Goal: Obtain resource: Download file/media

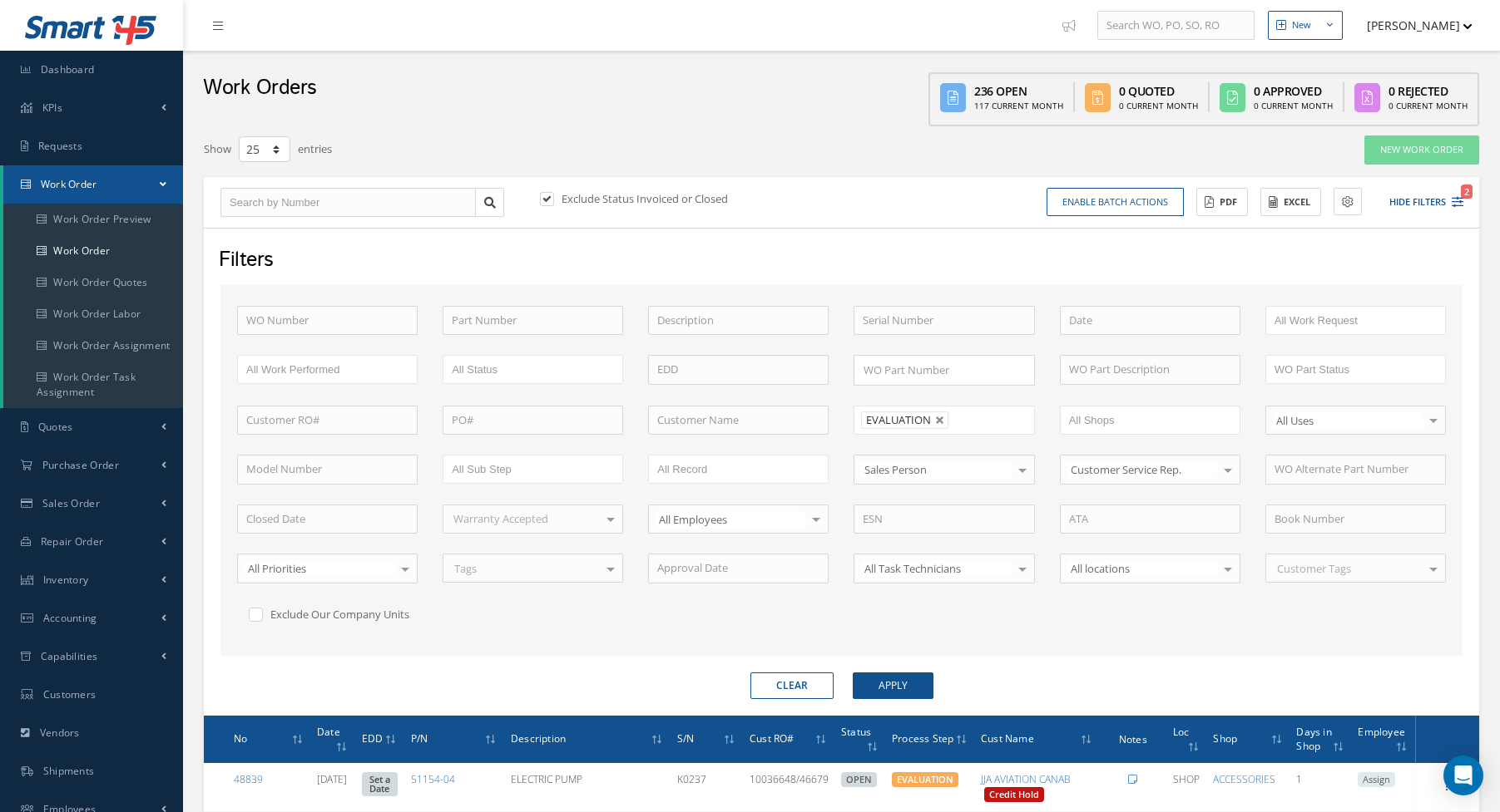
select select "25"
click at [602, 143] on div "Show 10 25 50 100 entries" at bounding box center [571, 149] width 759 height 30
click at [940, 420] on link at bounding box center [940, 420] width 10 height 10
type input "All Proccess Step"
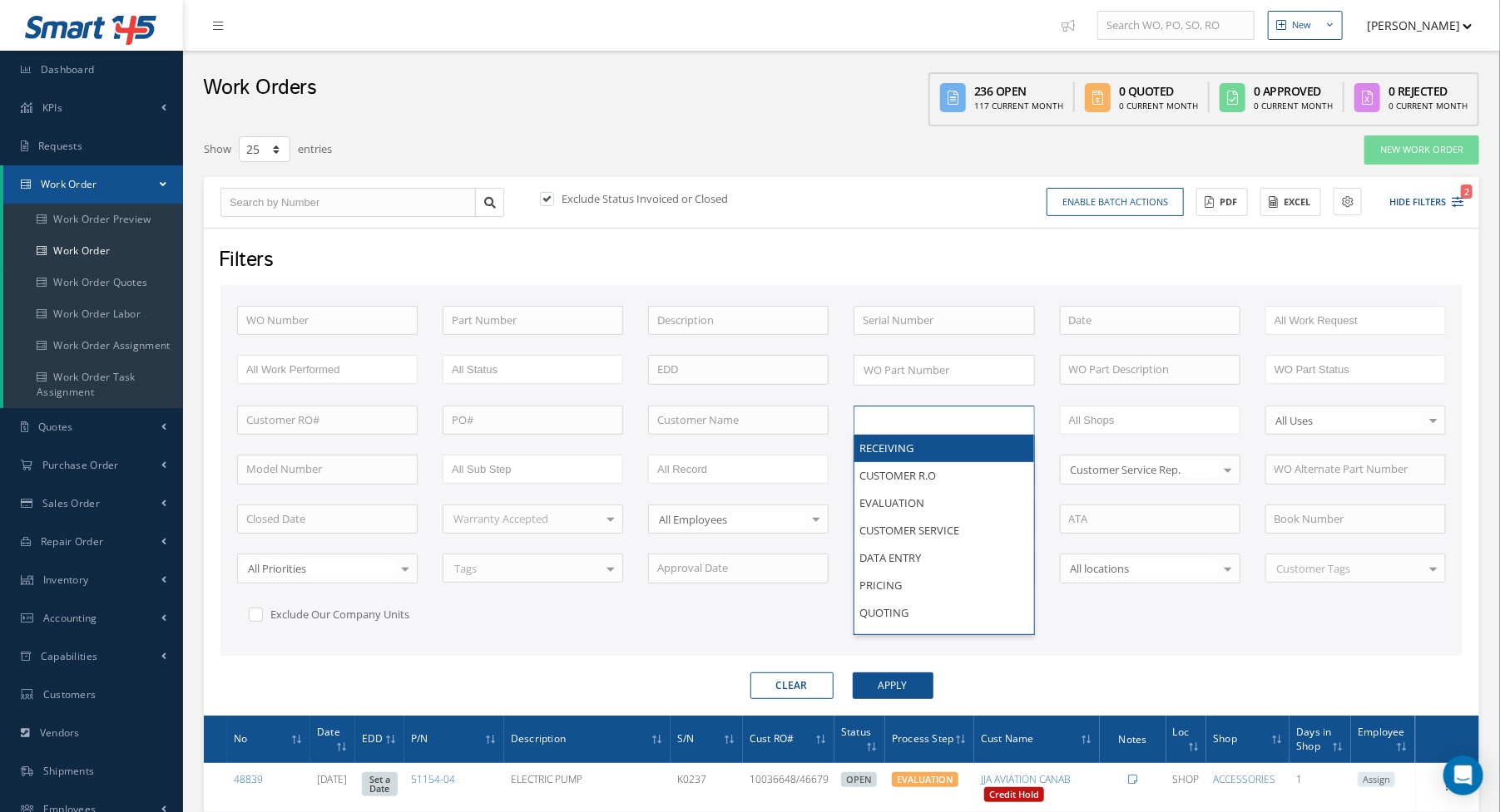
click at [912, 410] on input "text" at bounding box center [915, 420] width 106 height 21
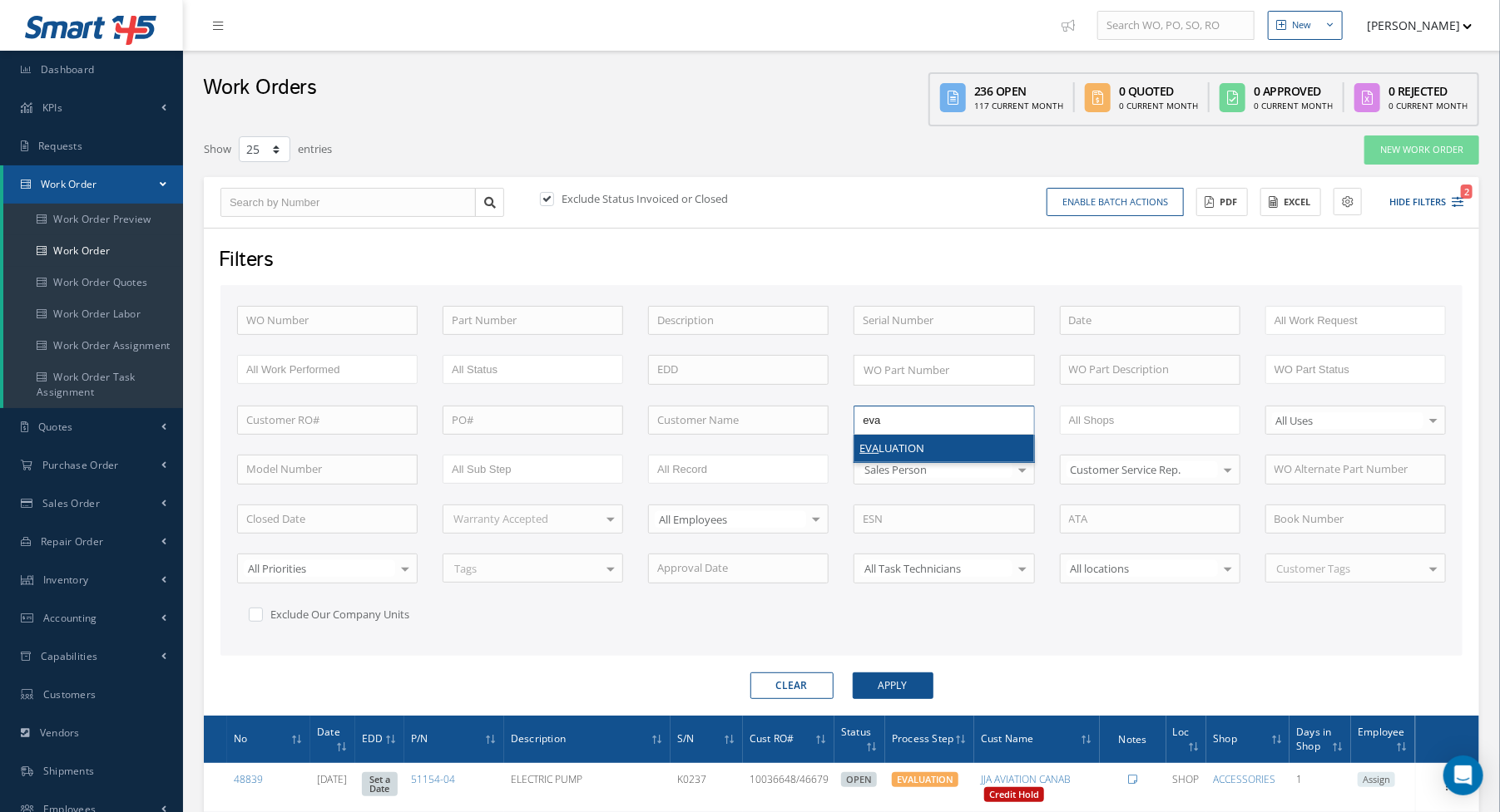
type input "eva"
click at [895, 687] on button "Apply" at bounding box center [892, 686] width 81 height 26
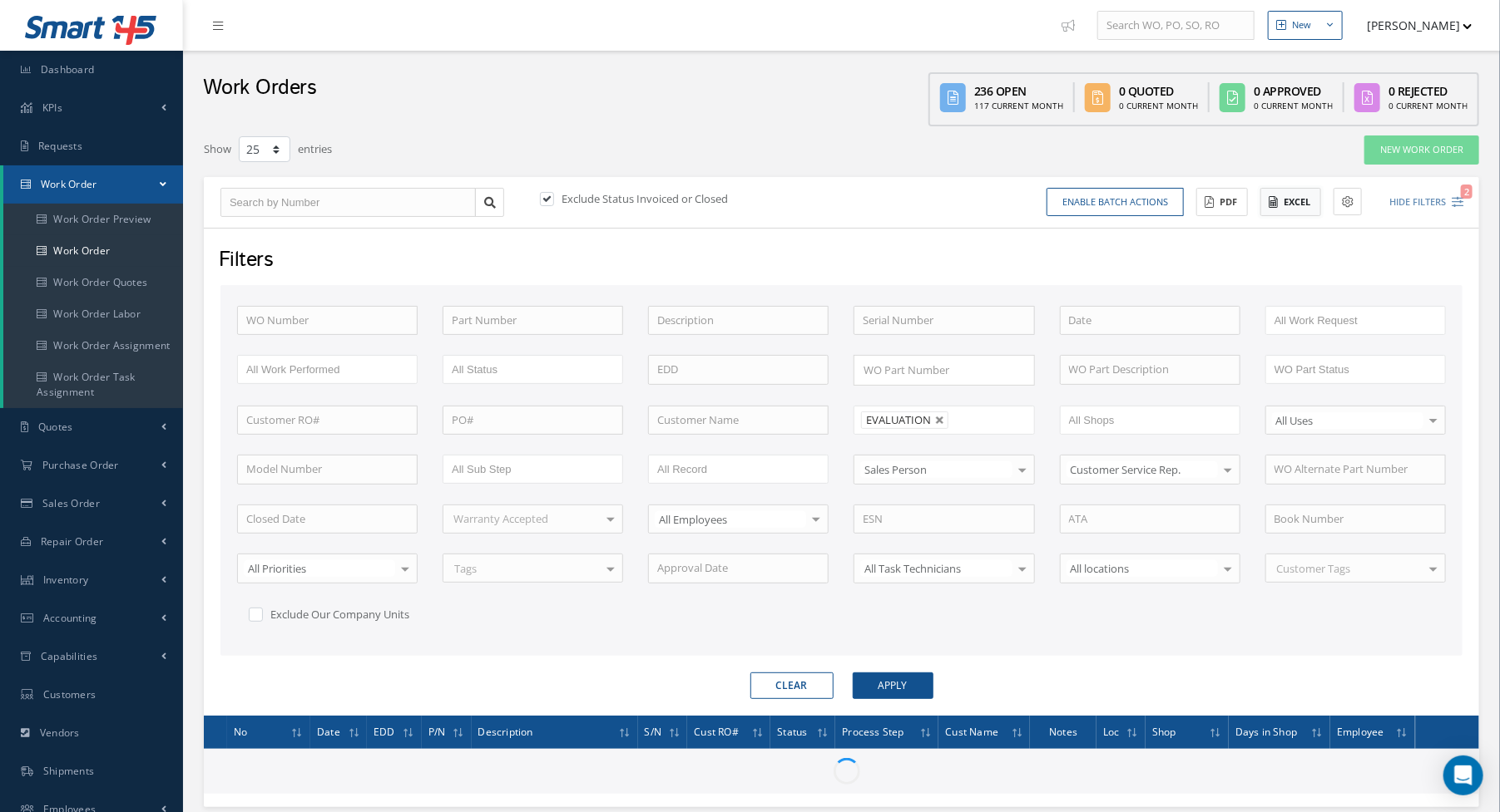
click at [1275, 199] on icon at bounding box center [1273, 202] width 9 height 12
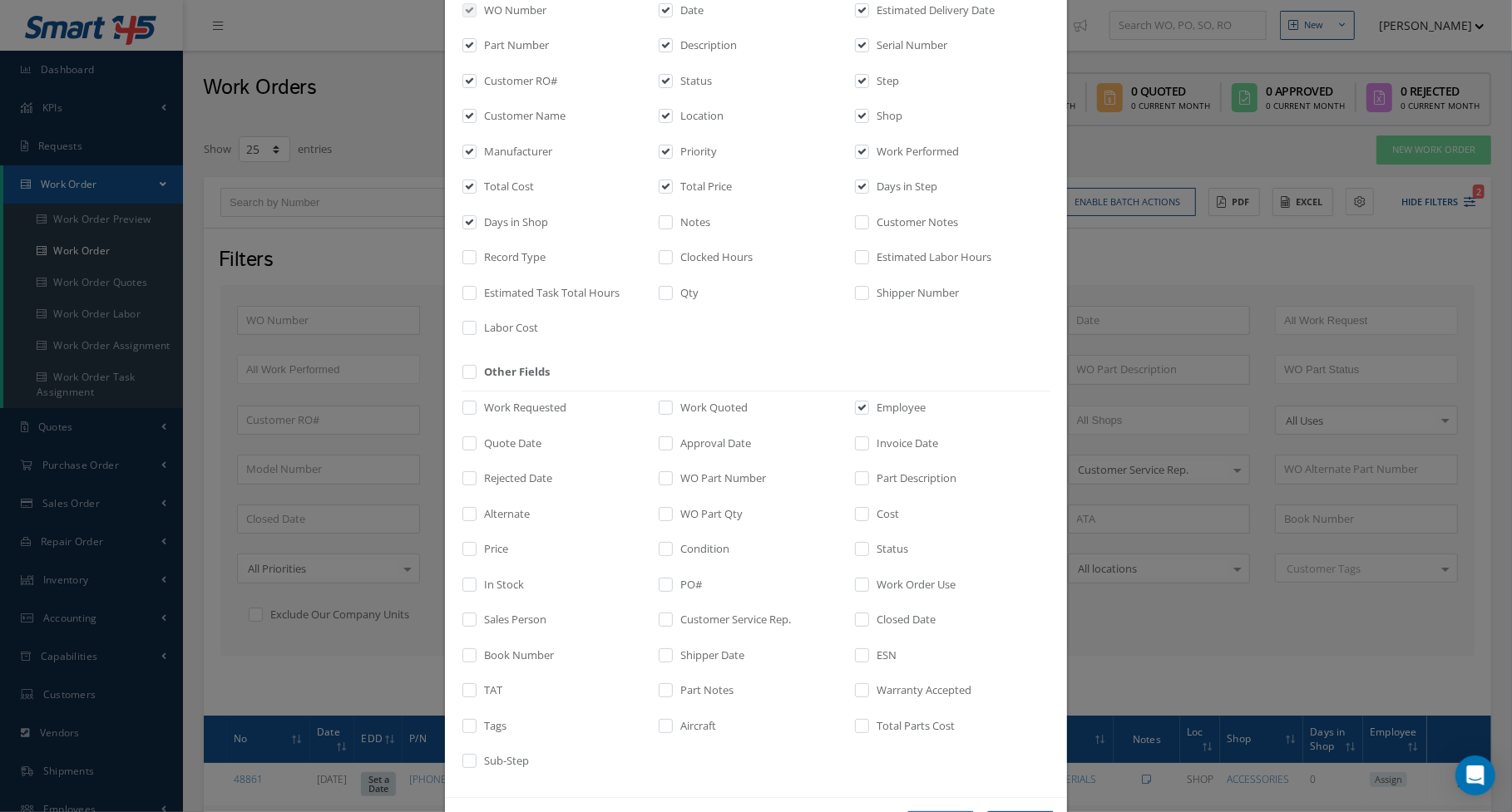
scroll to position [184, 0]
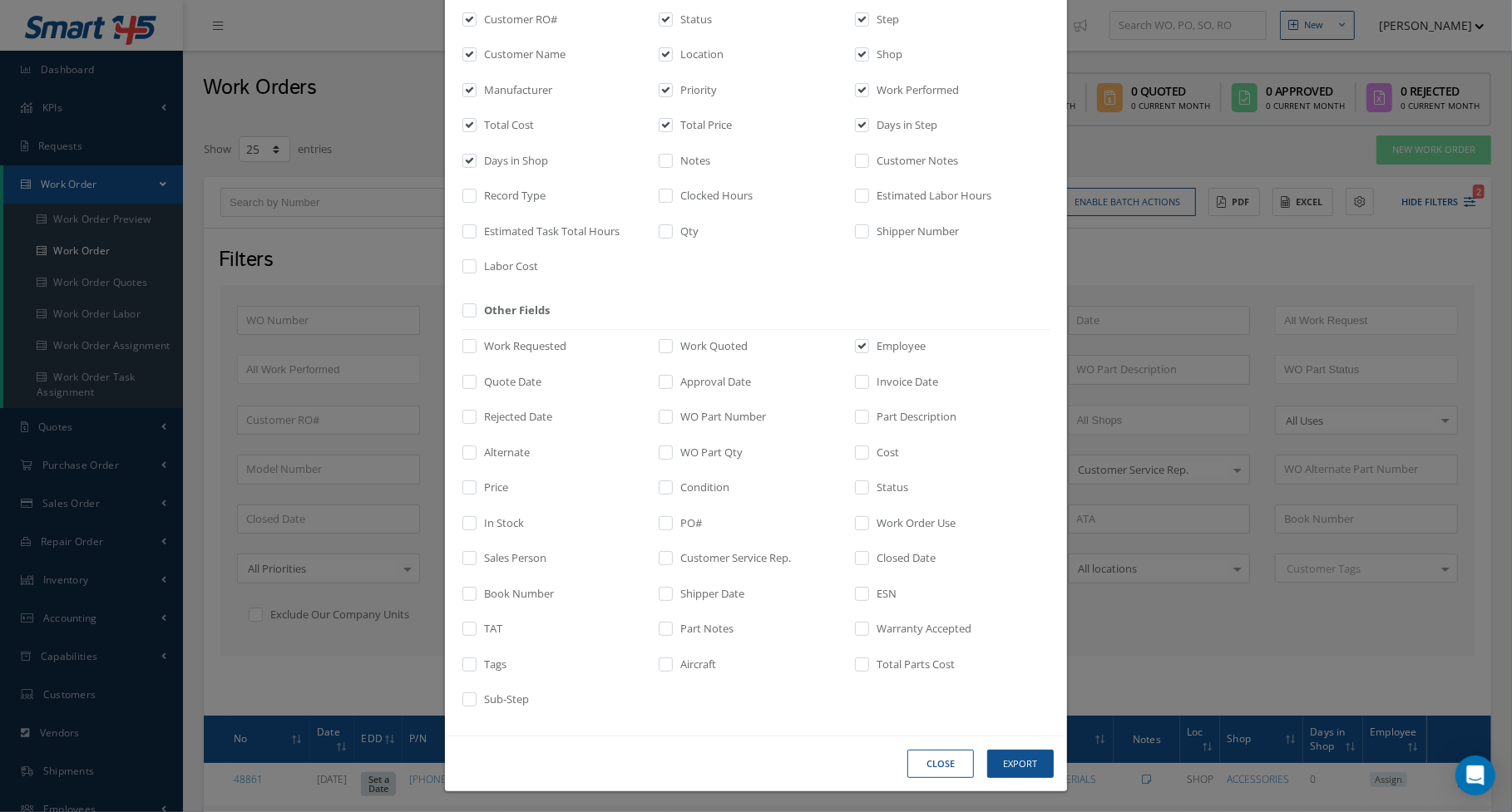
drag, startPoint x: 1007, startPoint y: 778, endPoint x: 1003, endPoint y: 765, distance: 13.6
click at [0, 0] on div "Close Export" at bounding box center [0, 0] width 0 height 0
click at [0, 0] on button "Export" at bounding box center [0, 0] width 0 height 0
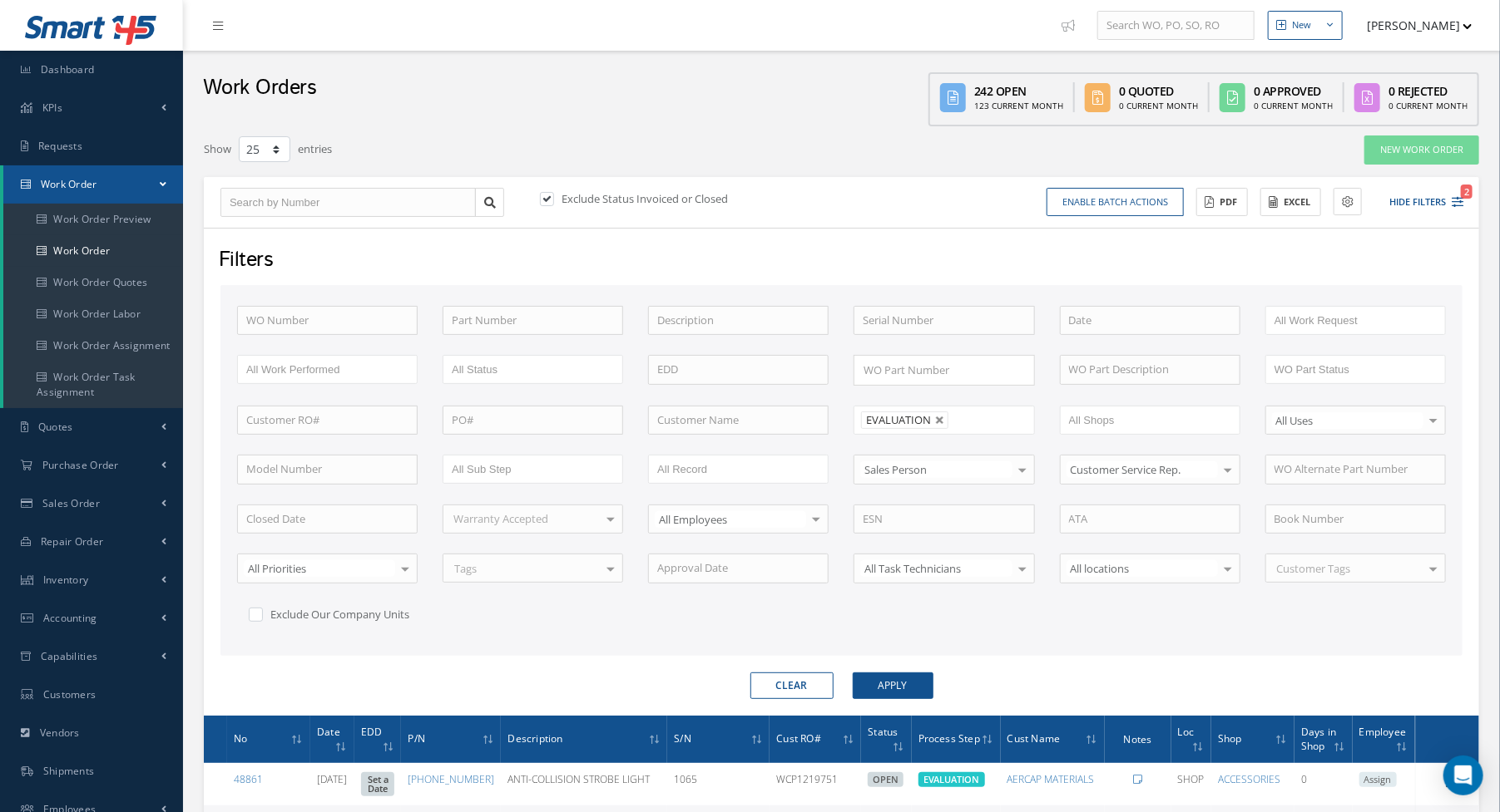
click at [812, 675] on button "Clear" at bounding box center [792, 686] width 83 height 26
type input "All Proccess Step"
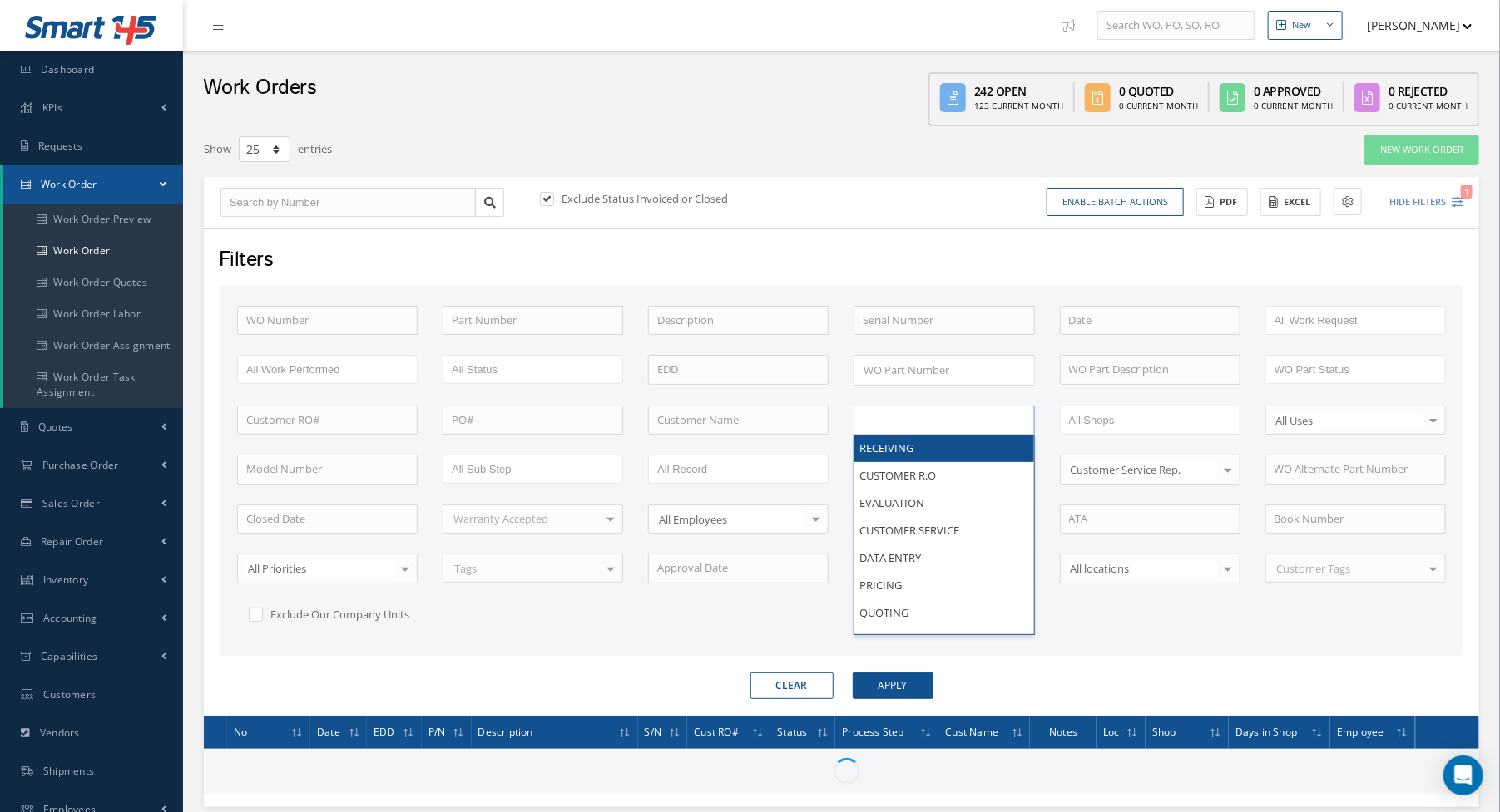
click at [901, 413] on input "text" at bounding box center [915, 420] width 106 height 21
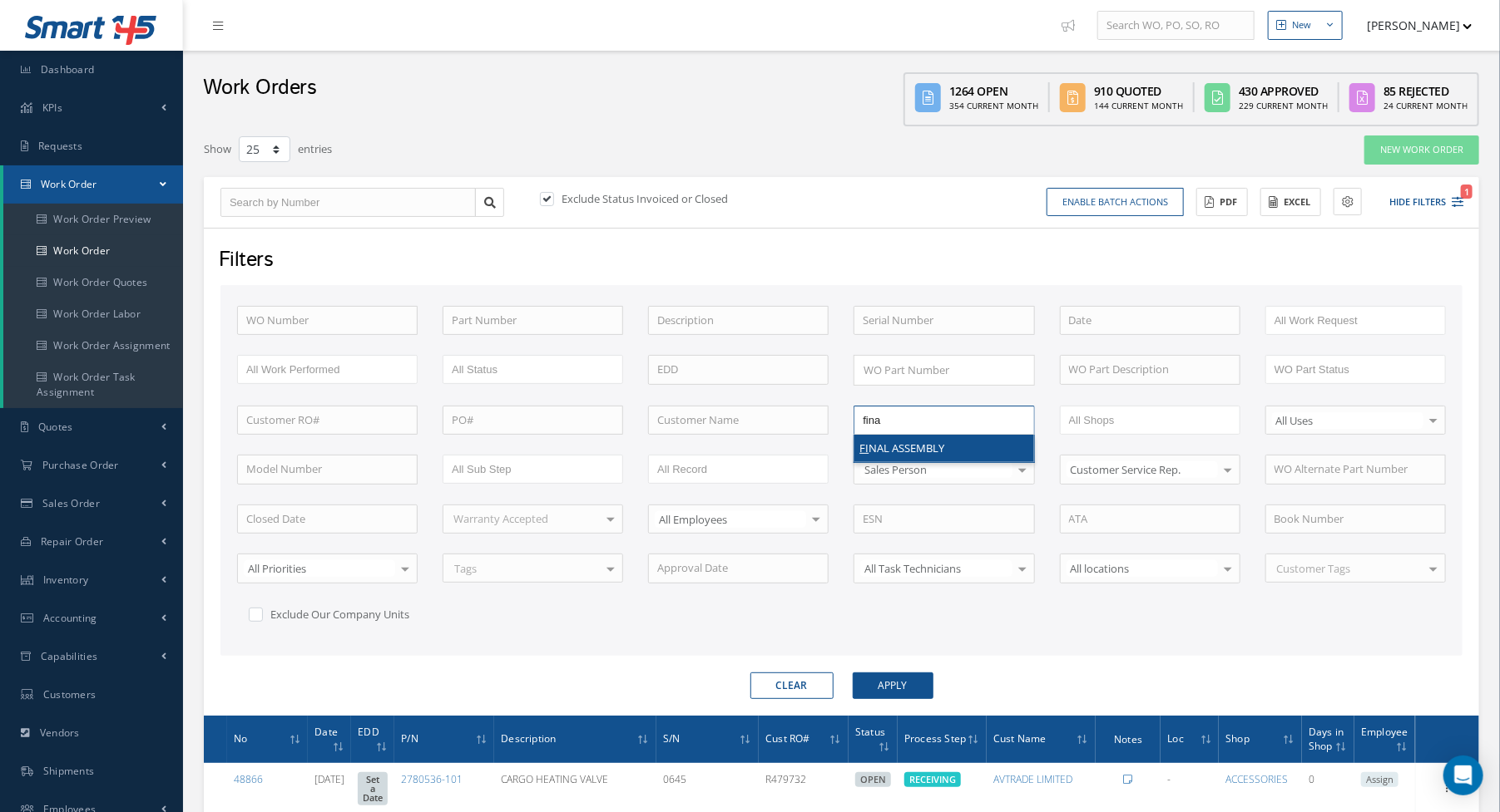
type input "final"
click at [893, 694] on div "Filters WO Number Part Number Description Serial Number - BENCH CHECK CALIBRATI…" at bounding box center [841, 472] width 1275 height 488
click at [900, 684] on button "Apply" at bounding box center [892, 686] width 81 height 26
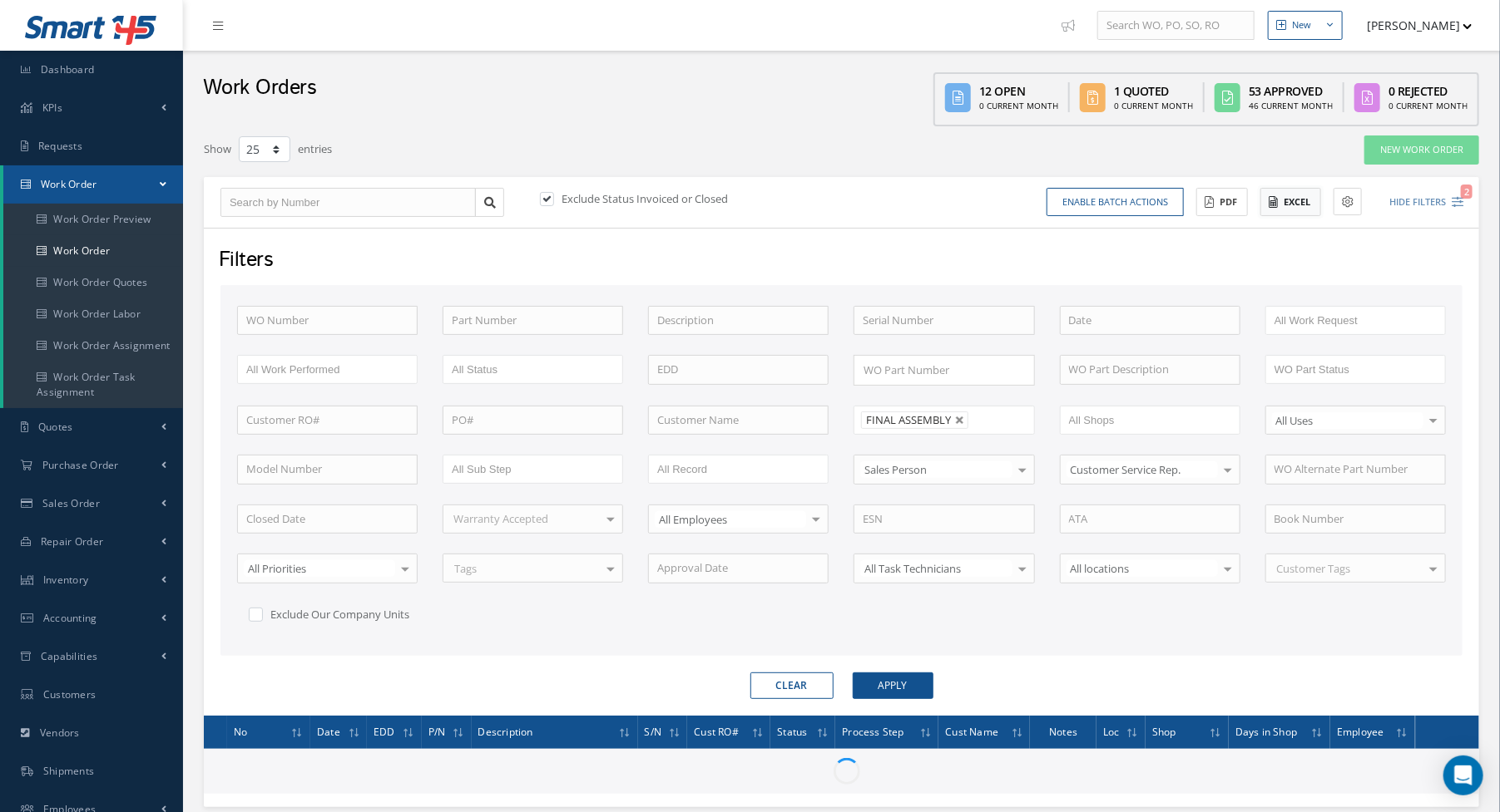
click at [1275, 205] on icon at bounding box center [1273, 202] width 9 height 12
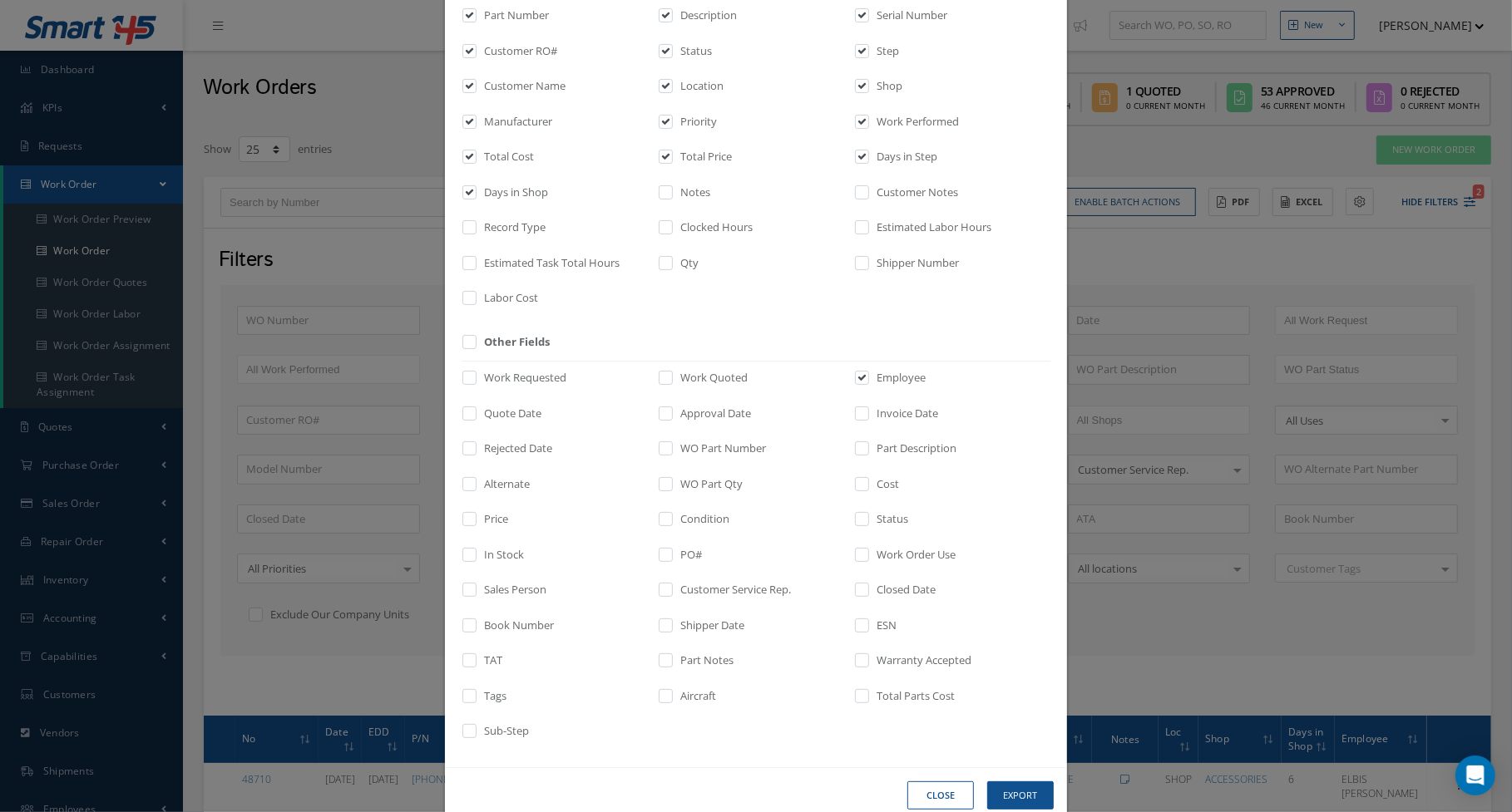
scroll to position [184, 0]
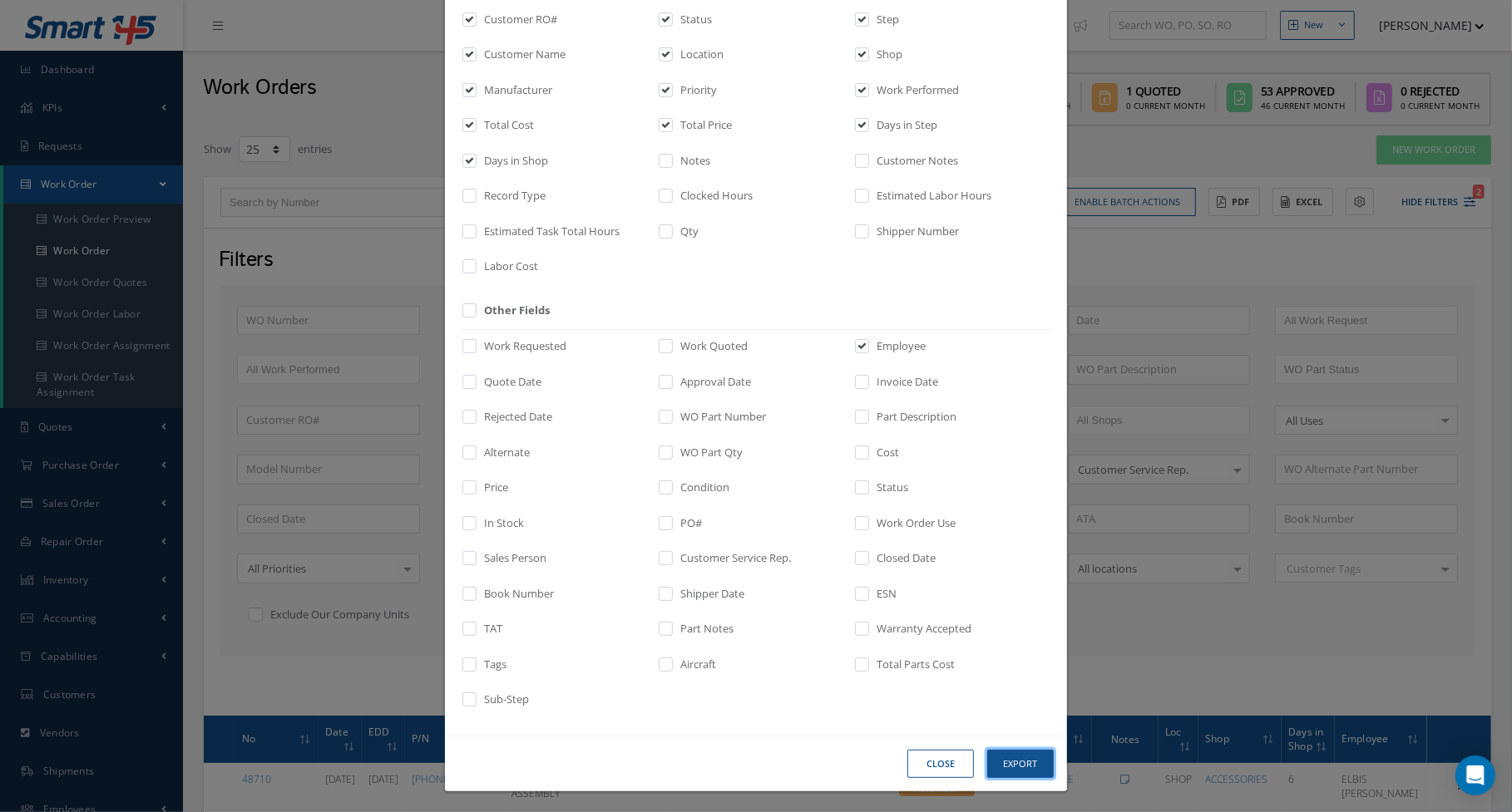
click at [0, 0] on button "Export" at bounding box center [0, 0] width 0 height 0
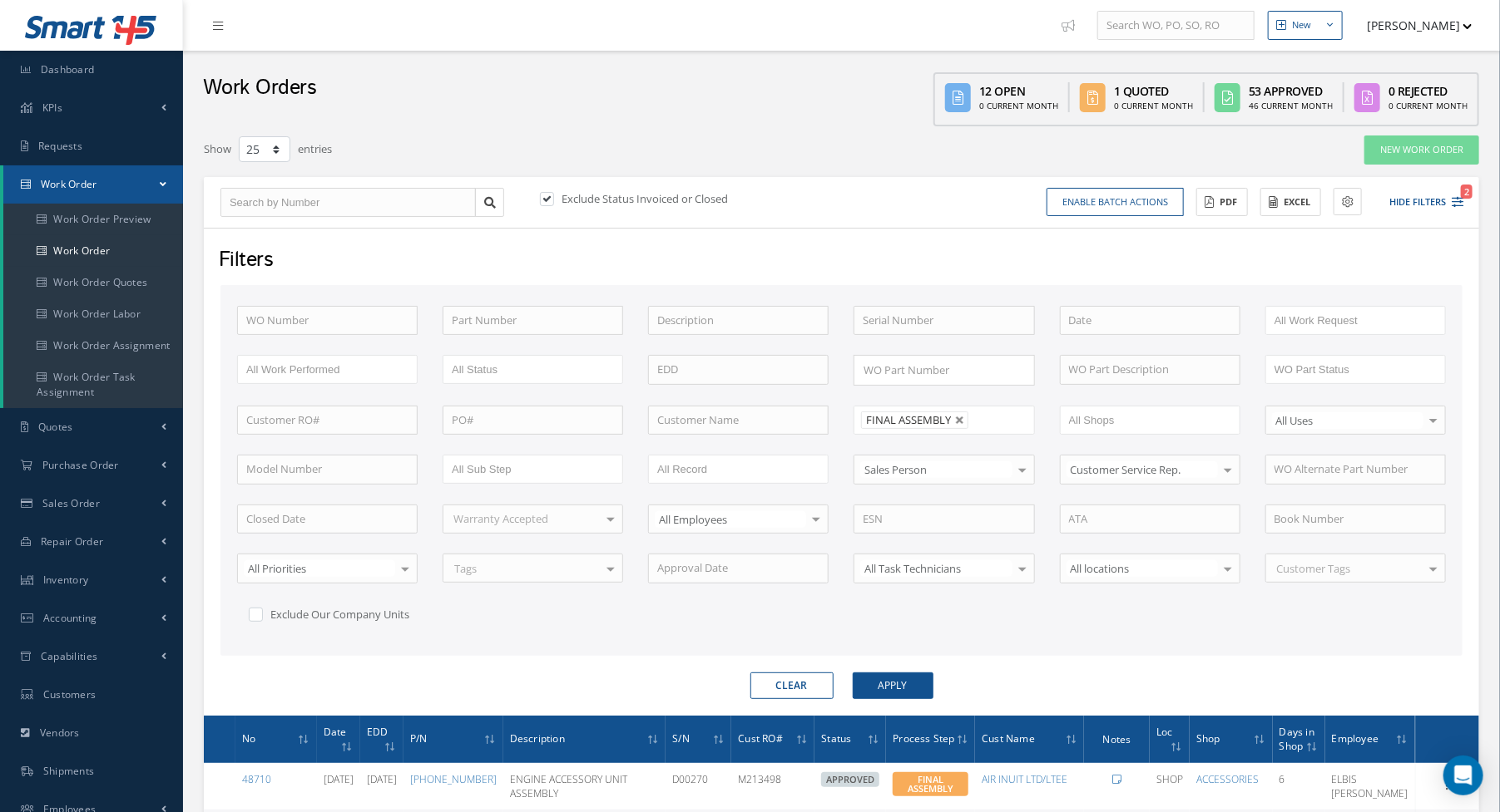
click at [902, 214] on div "Enable batch actions Update Work Orders Close Work Orders ACTIONS Receive Payme…" at bounding box center [1156, 203] width 627 height 29
click at [826, 676] on button "Clear" at bounding box center [792, 686] width 83 height 26
type input "All Proccess Step"
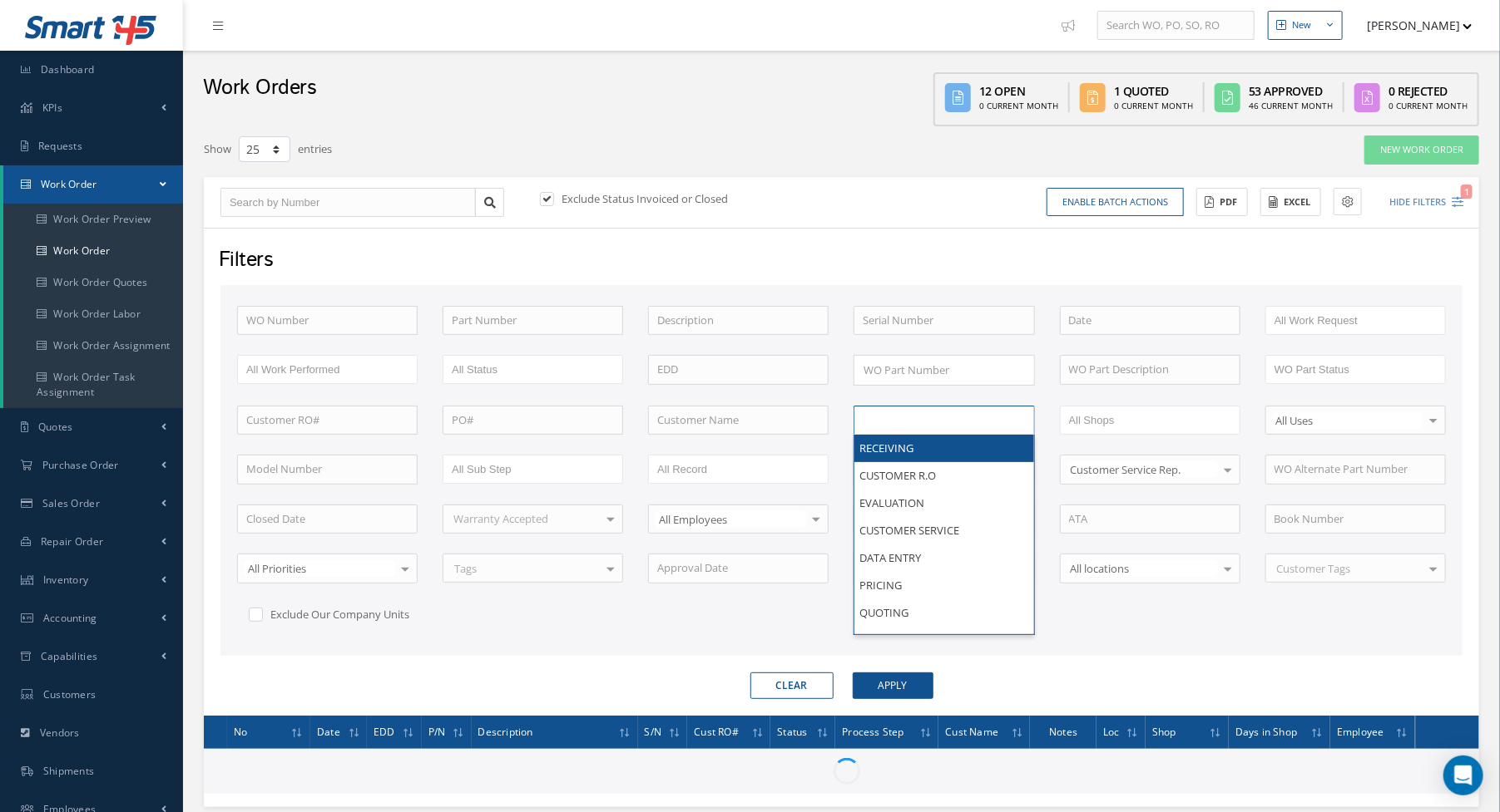
click at [923, 410] on input "text" at bounding box center [915, 420] width 106 height 21
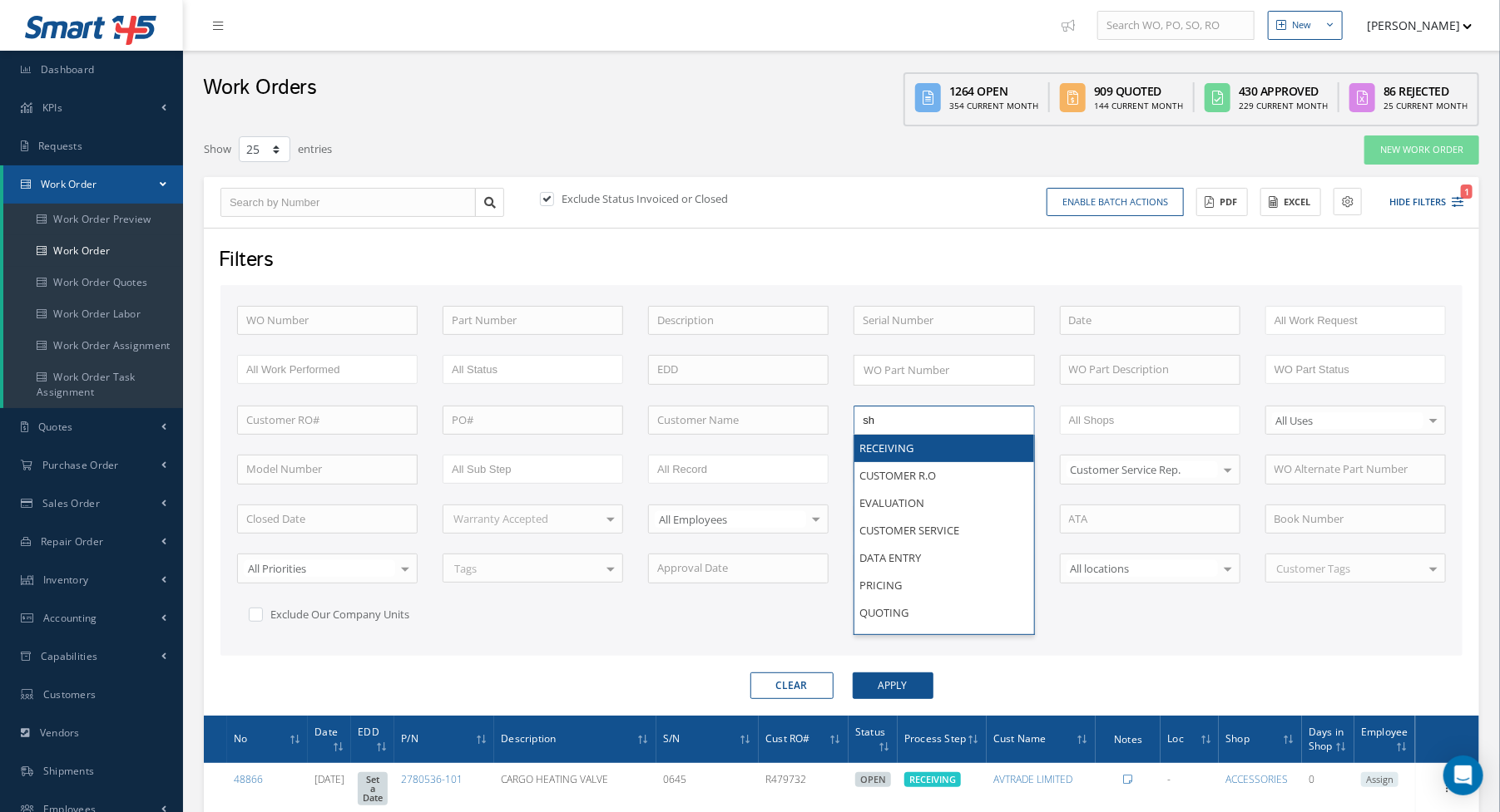
type input "shi"
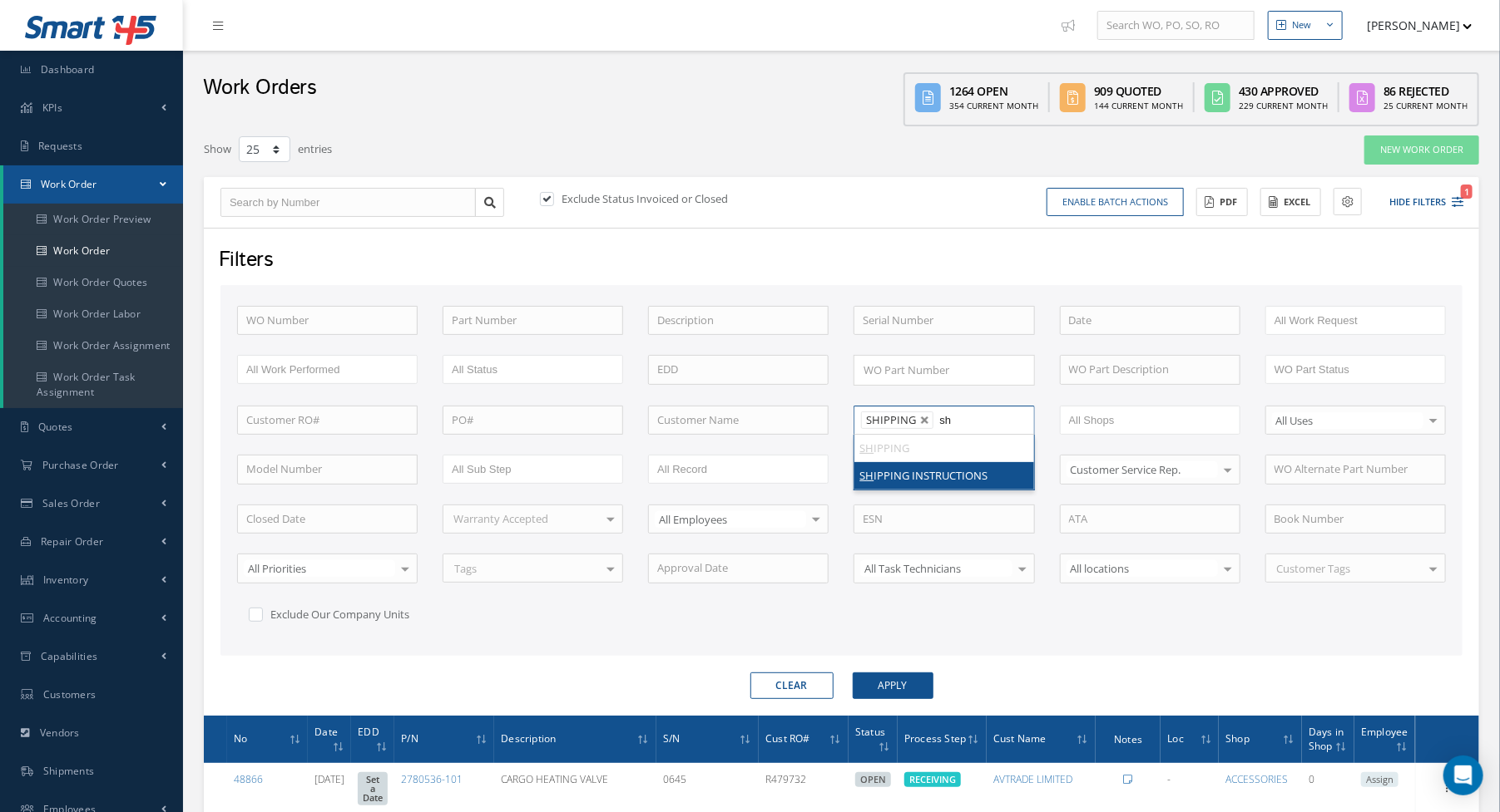
type input "shi"
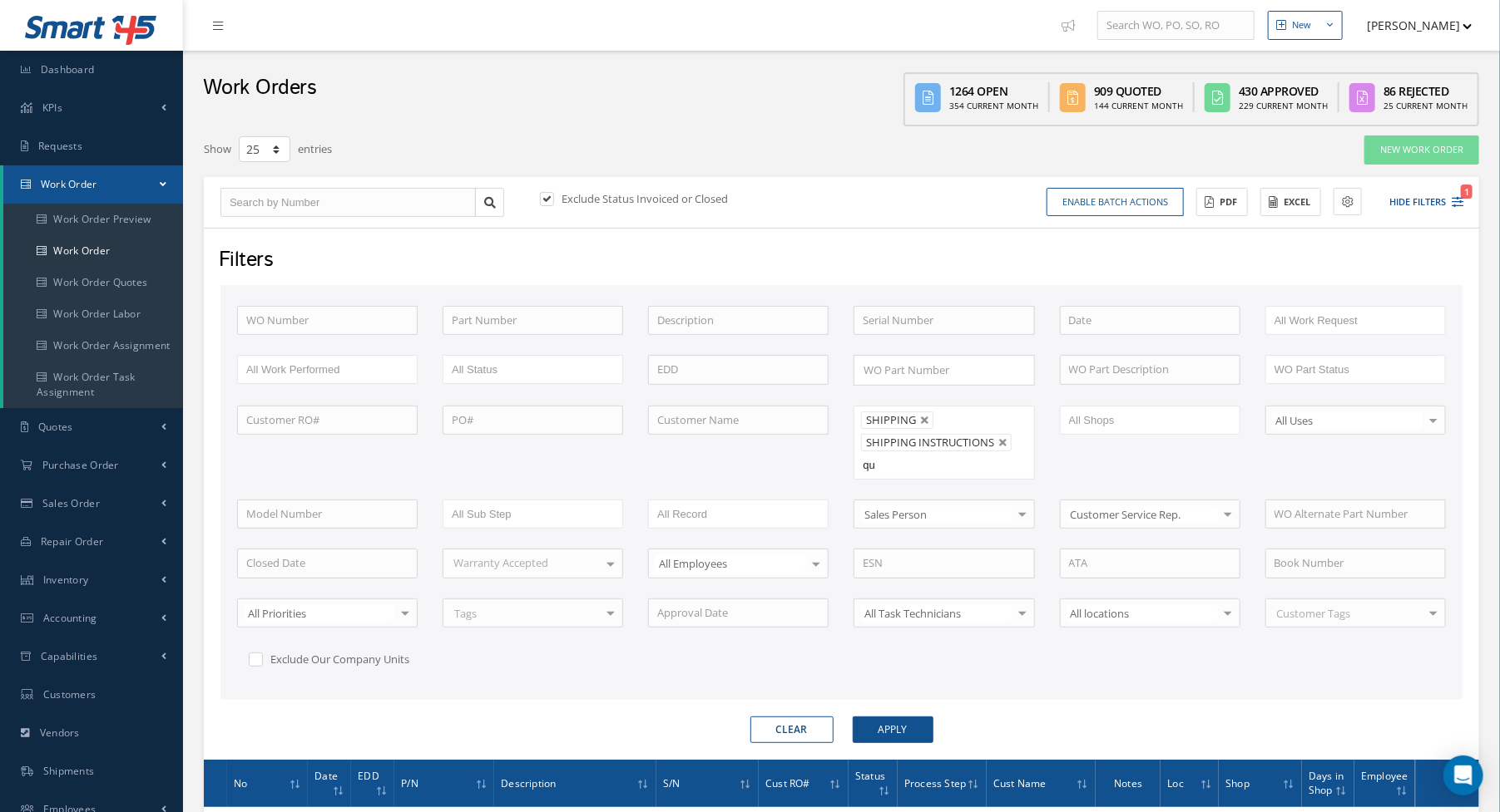
type input "qua"
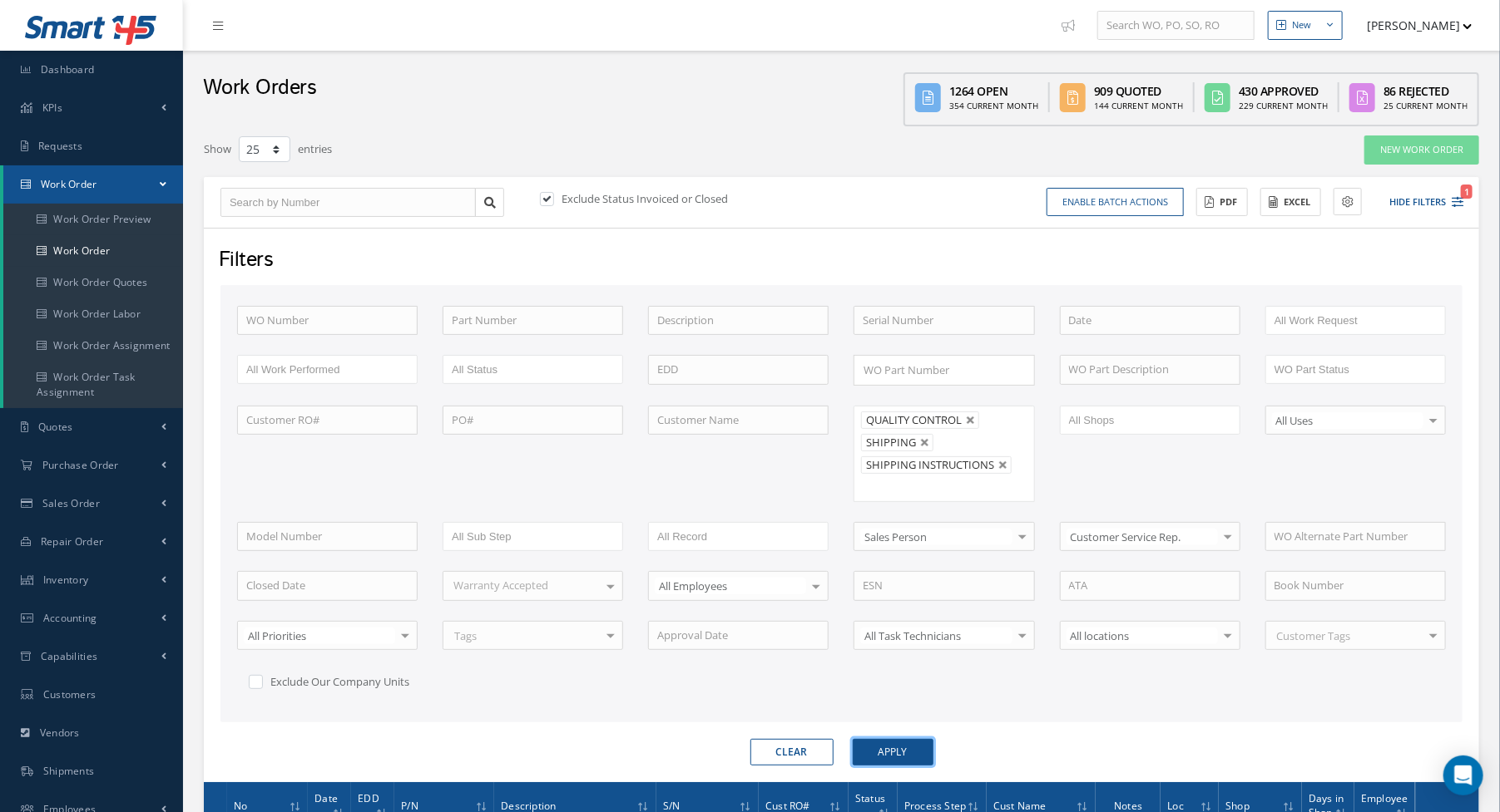
click at [899, 739] on button "Apply" at bounding box center [892, 752] width 81 height 26
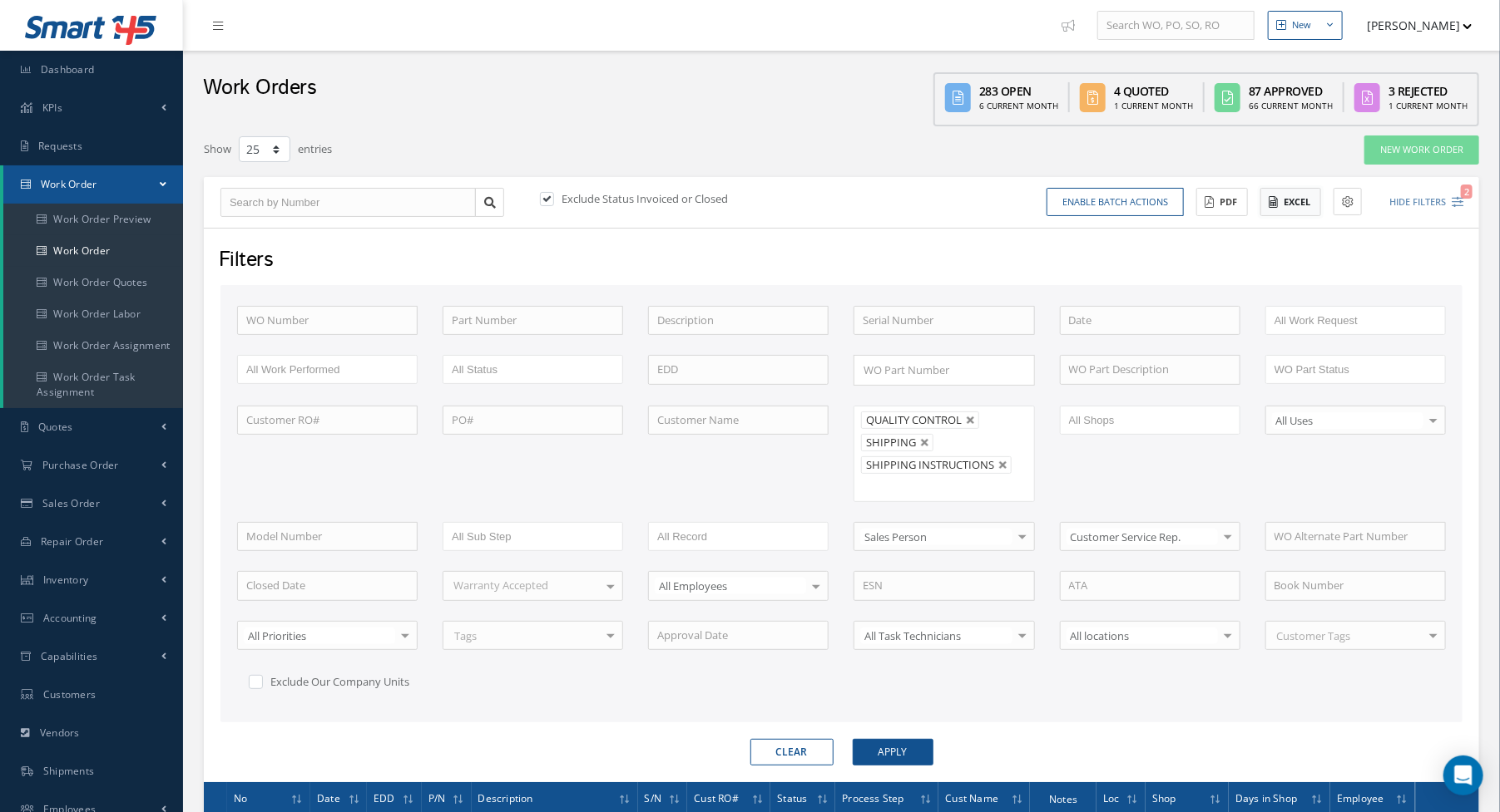
click at [1285, 206] on button "Excel" at bounding box center [1291, 203] width 61 height 29
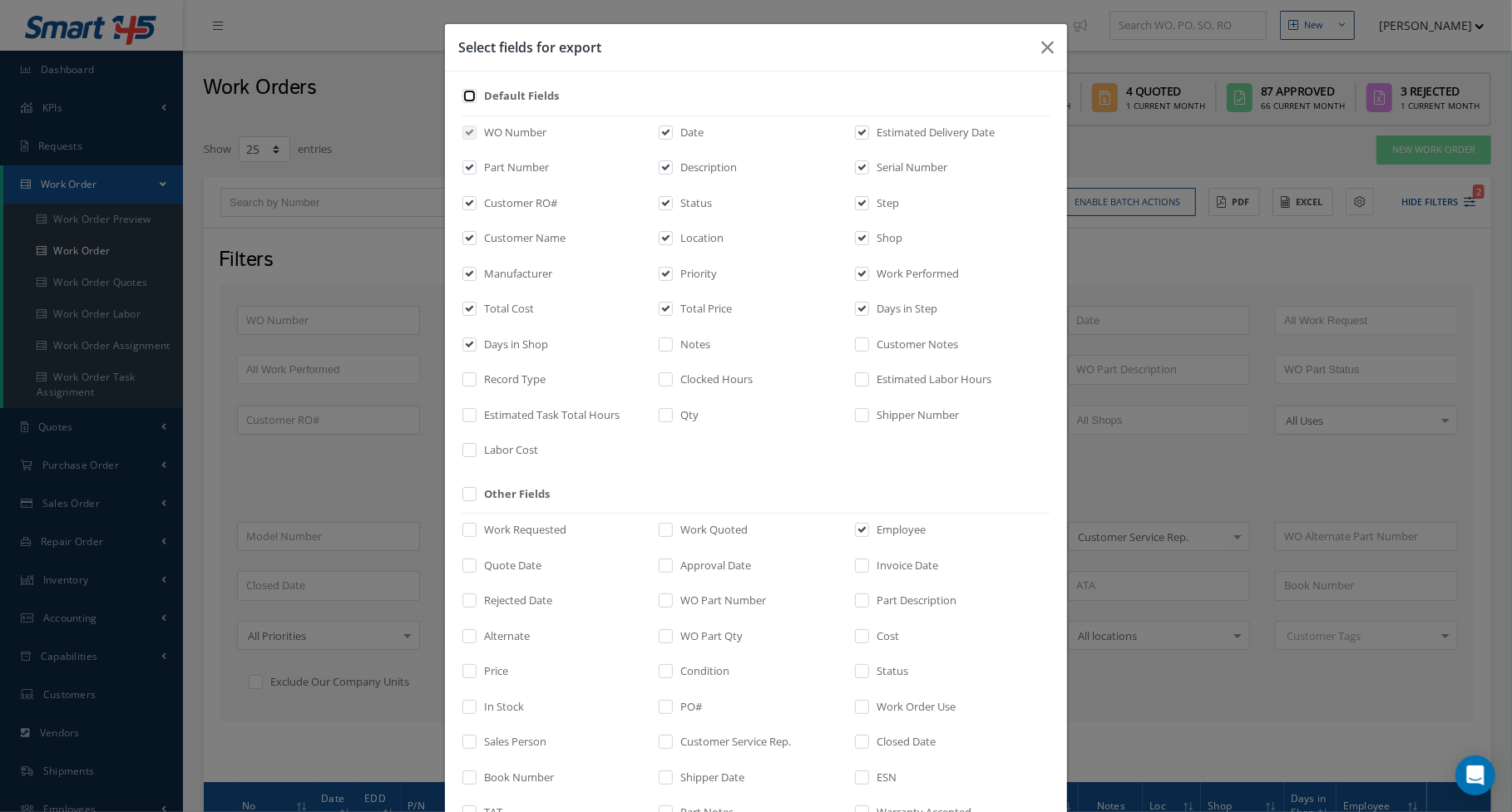
click at [467, 98] on input "checkbox" at bounding box center [470, 102] width 11 height 19
checkbox input "true"
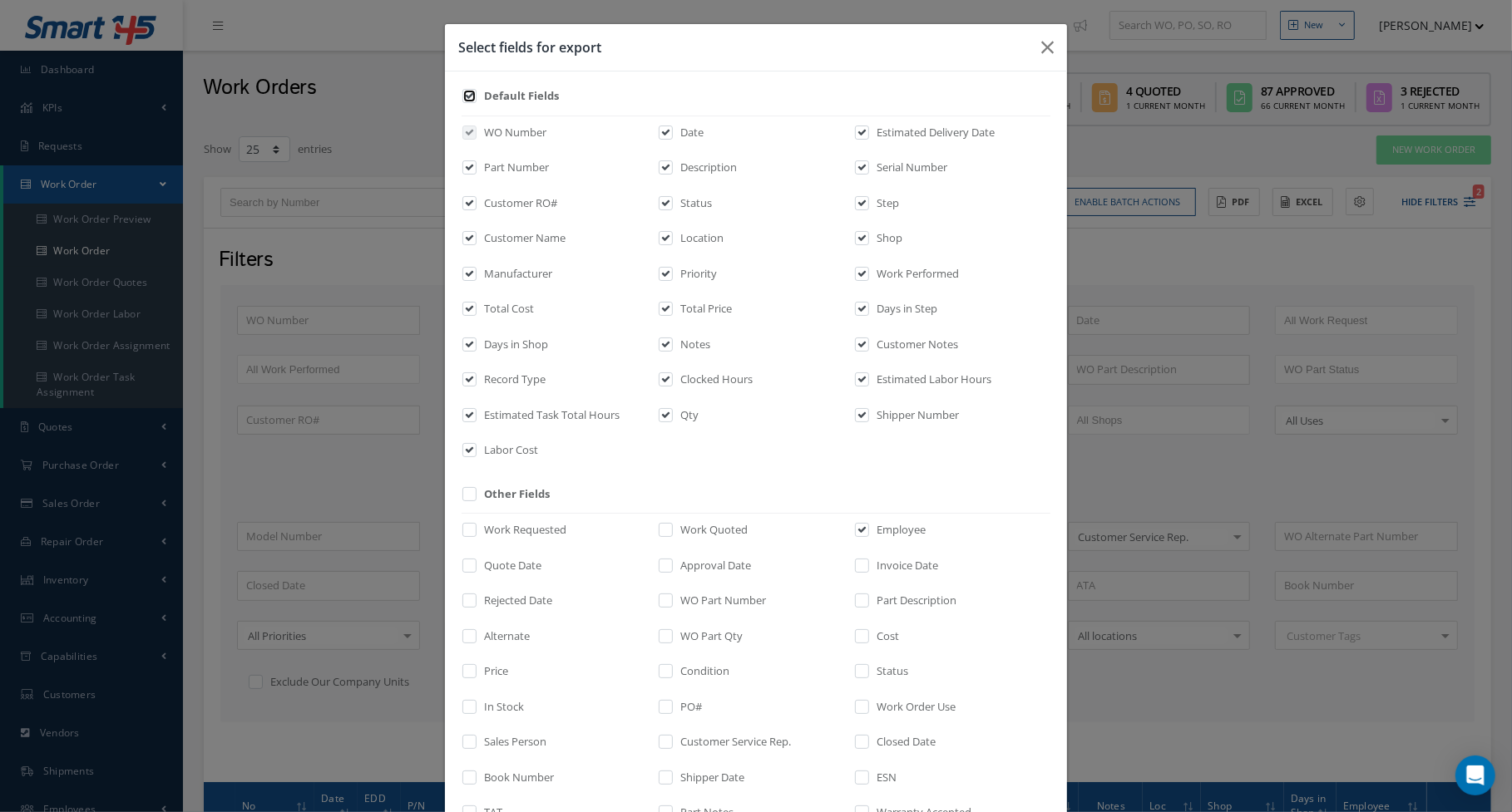
checkbox input "true"
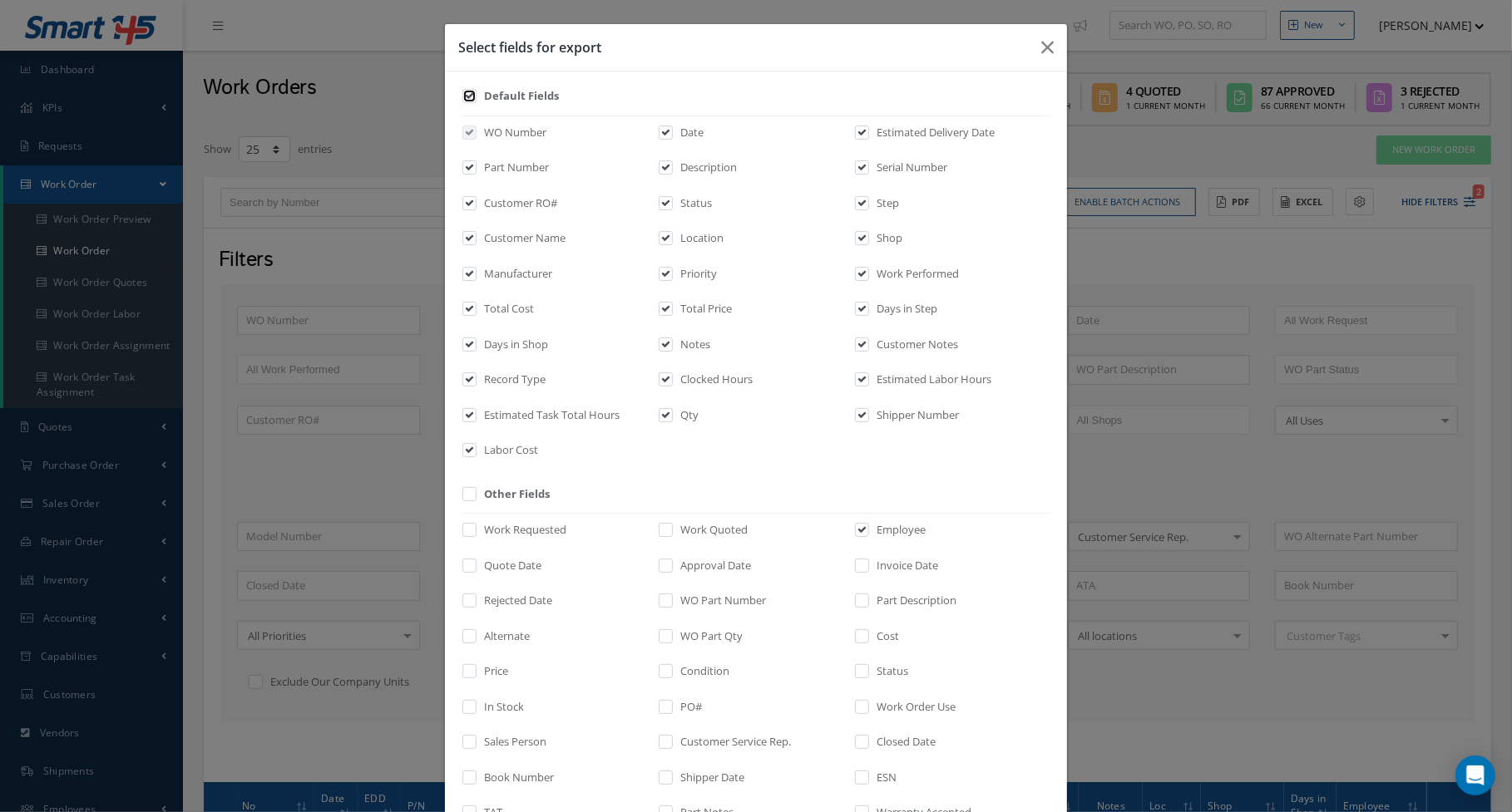
checkbox input "true"
click at [467, 98] on input "checkbox" at bounding box center [470, 102] width 11 height 19
checkbox input "false"
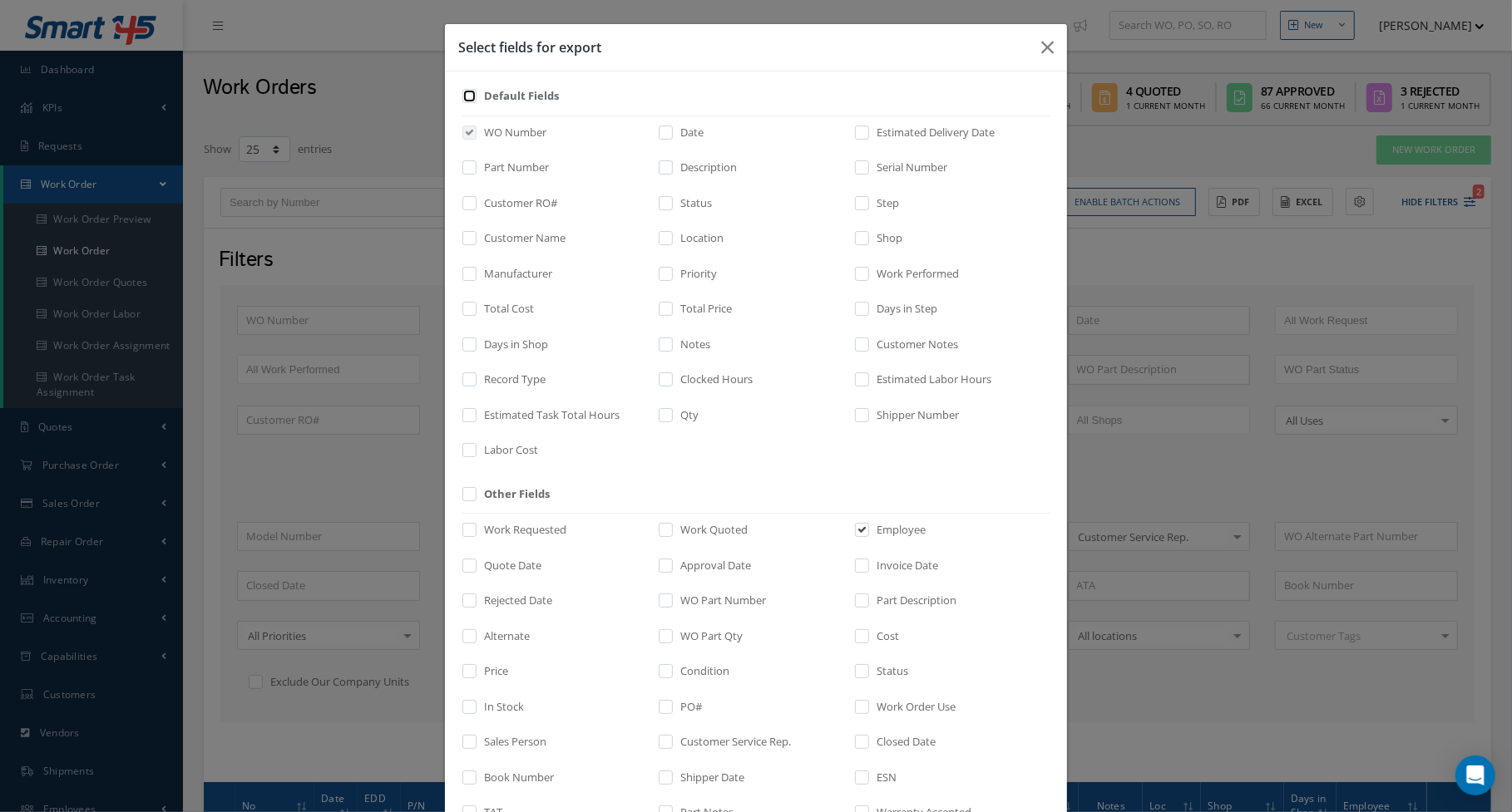
checkbox input "false"
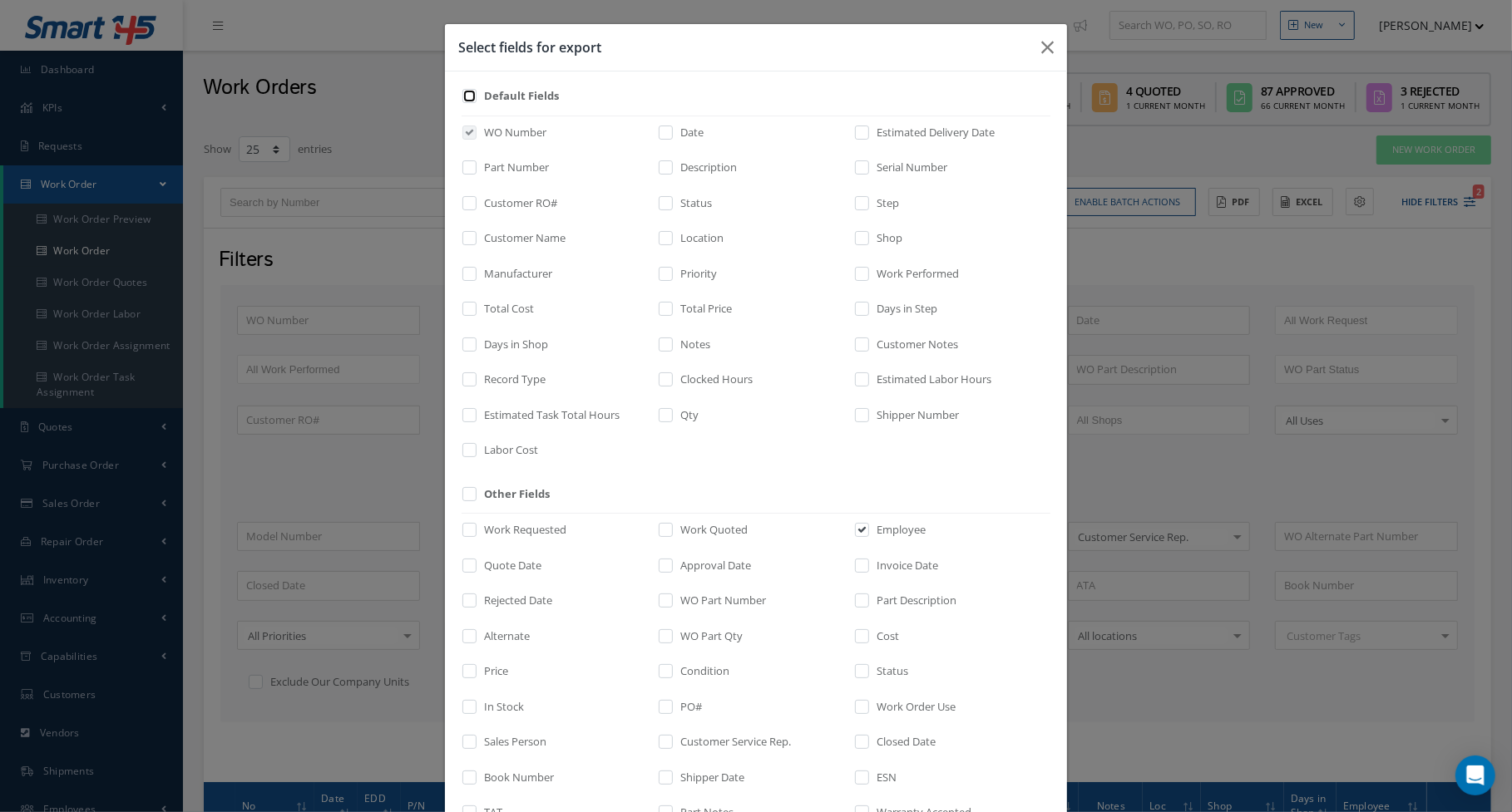
checkbox input "false"
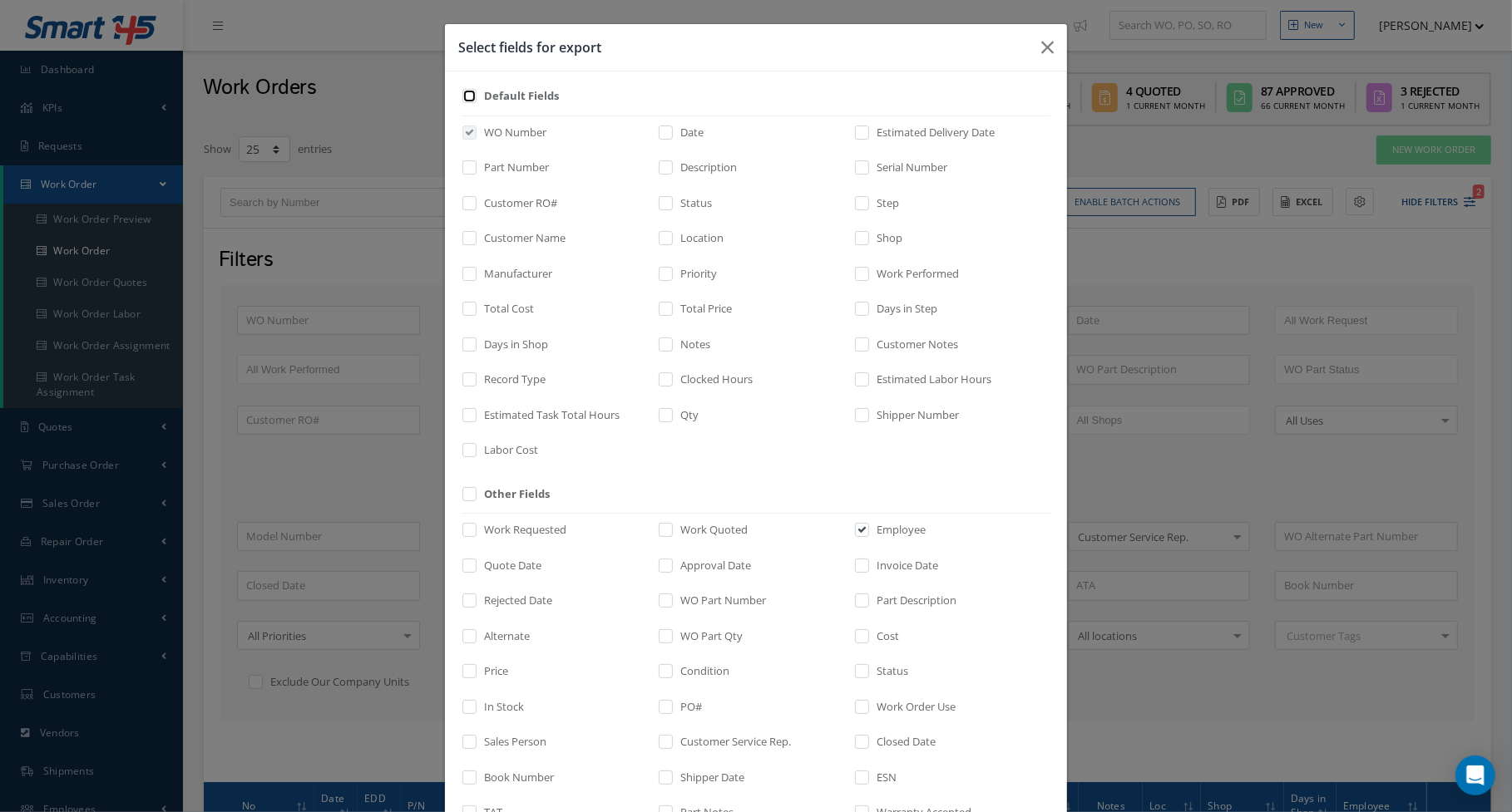
checkbox input "false"
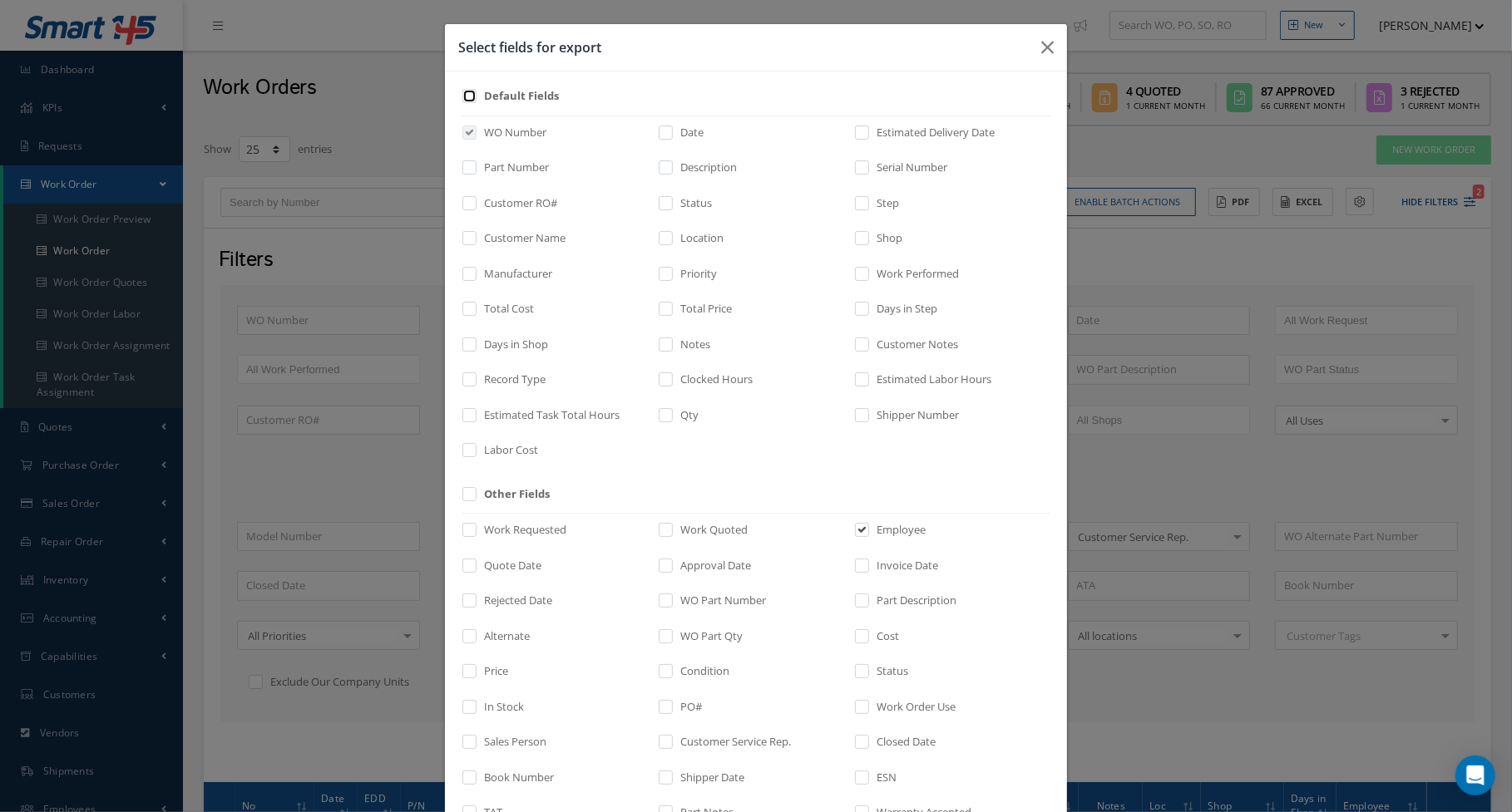
checkbox input "false"
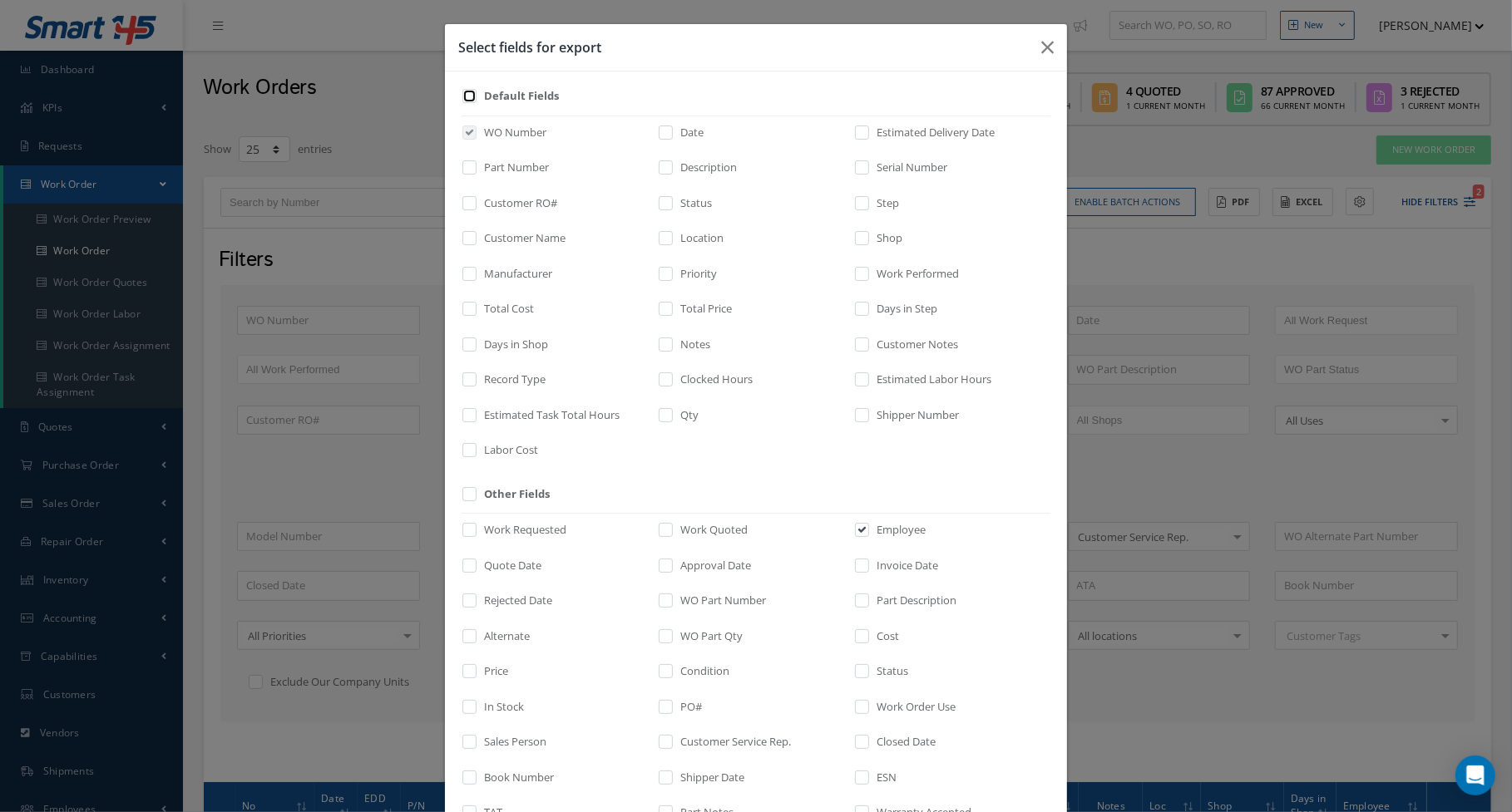
checkbox input "false"
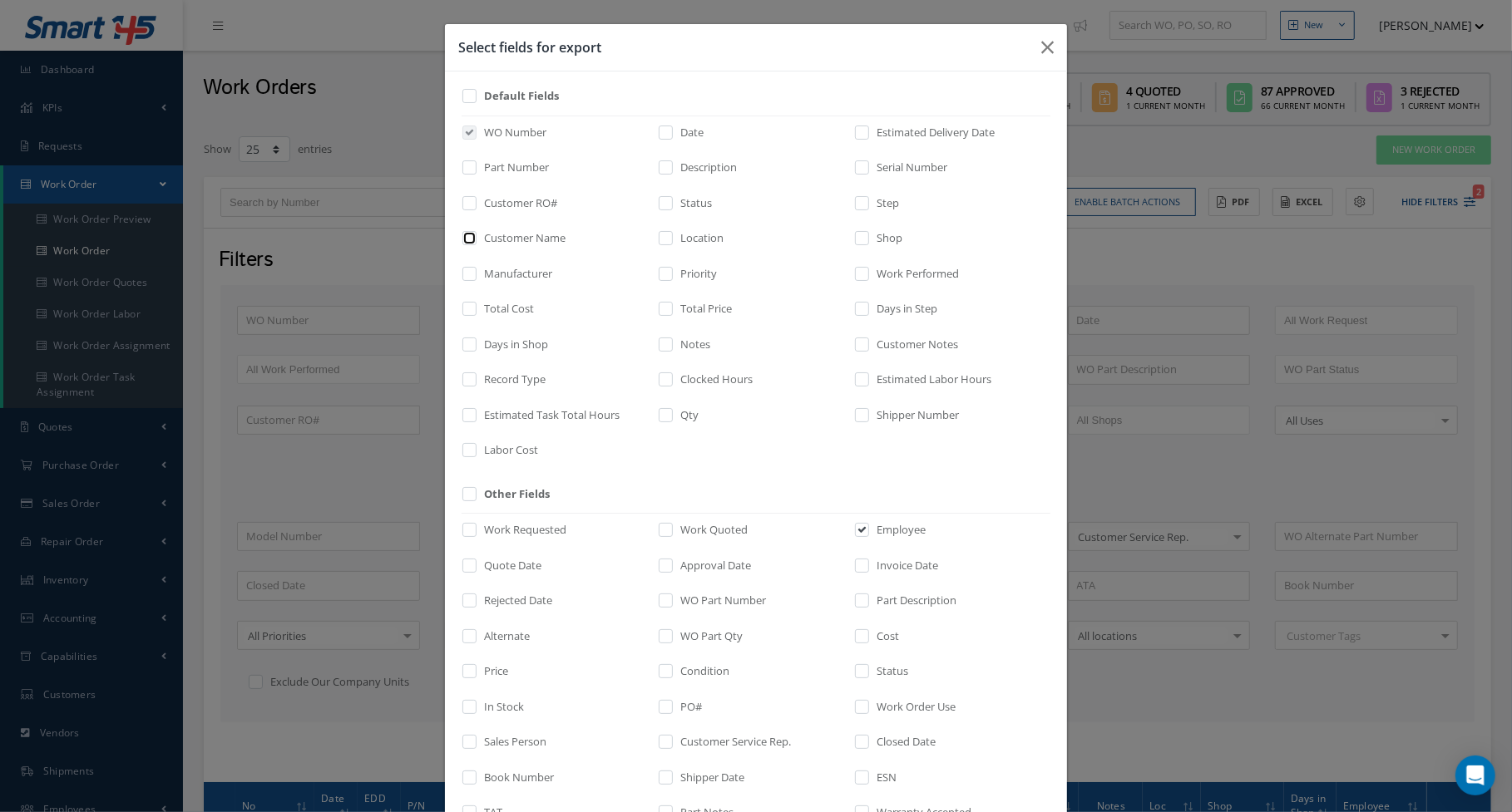
click at [466, 235] on input "checkbox" at bounding box center [470, 244] width 11 height 19
checkbox input "true"
click at [663, 305] on input "checkbox" at bounding box center [667, 314] width 11 height 19
checkbox input "true"
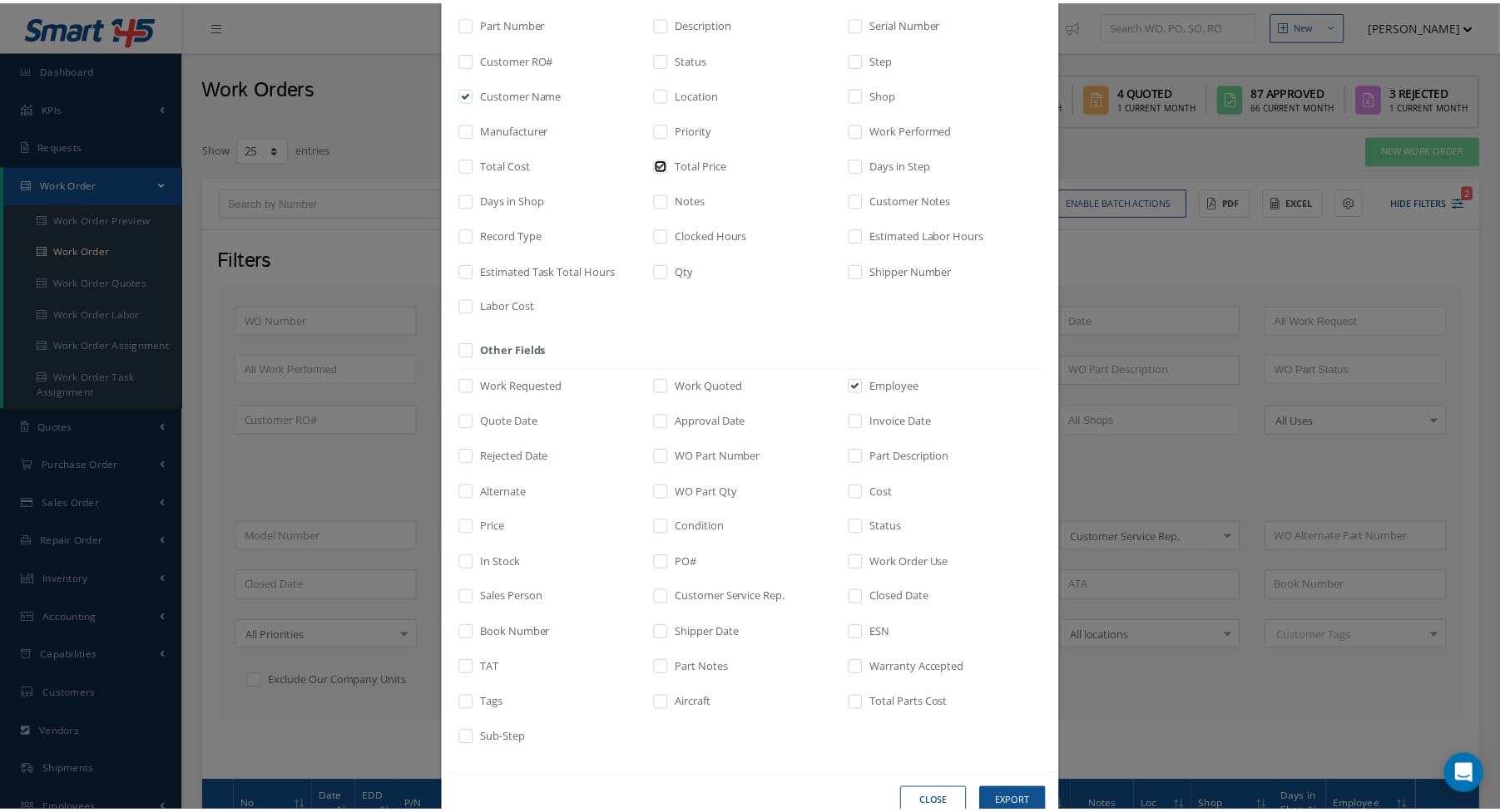
scroll to position [184, 0]
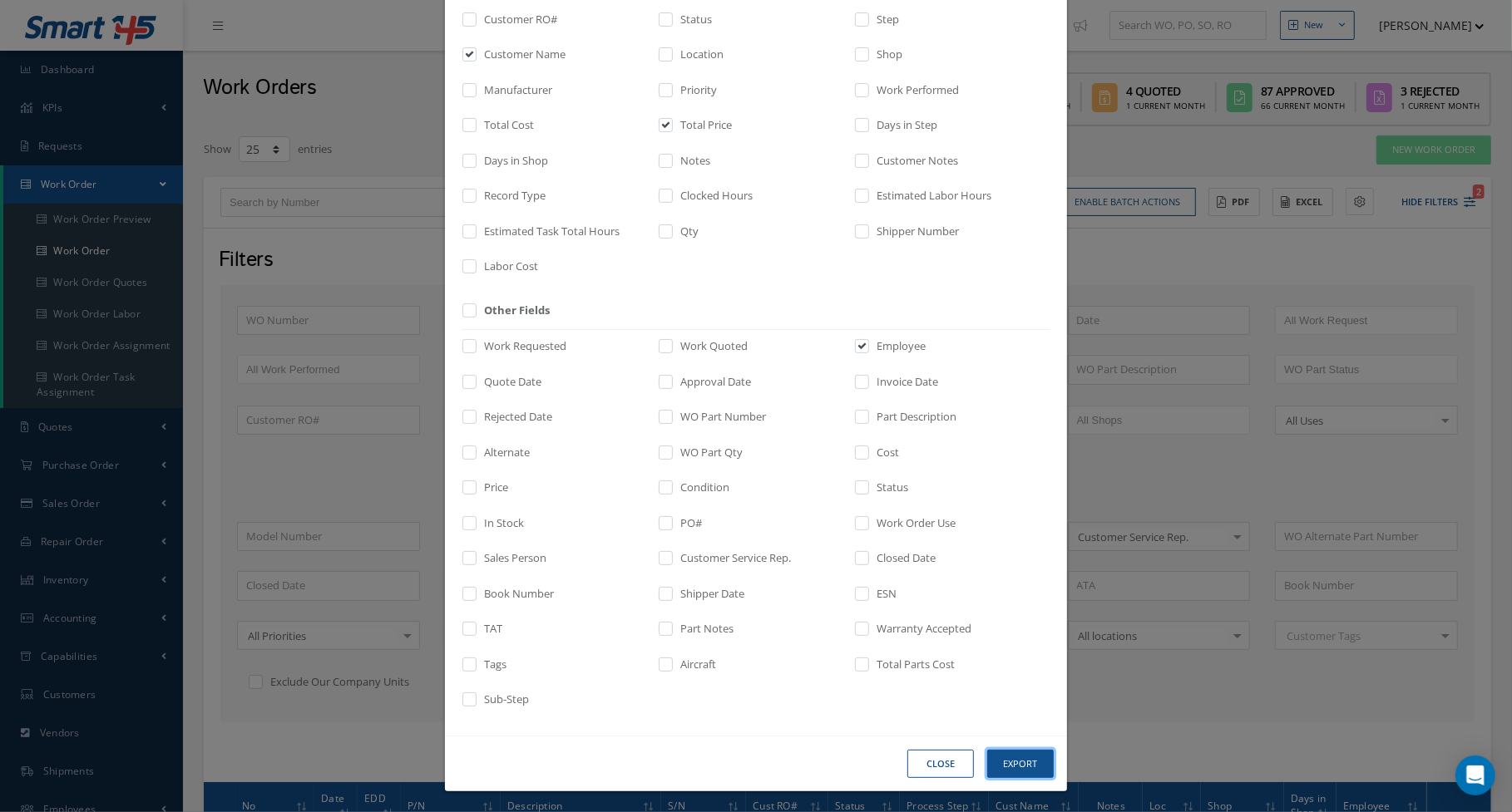
click at [0, 0] on button "Export" at bounding box center [0, 0] width 0 height 0
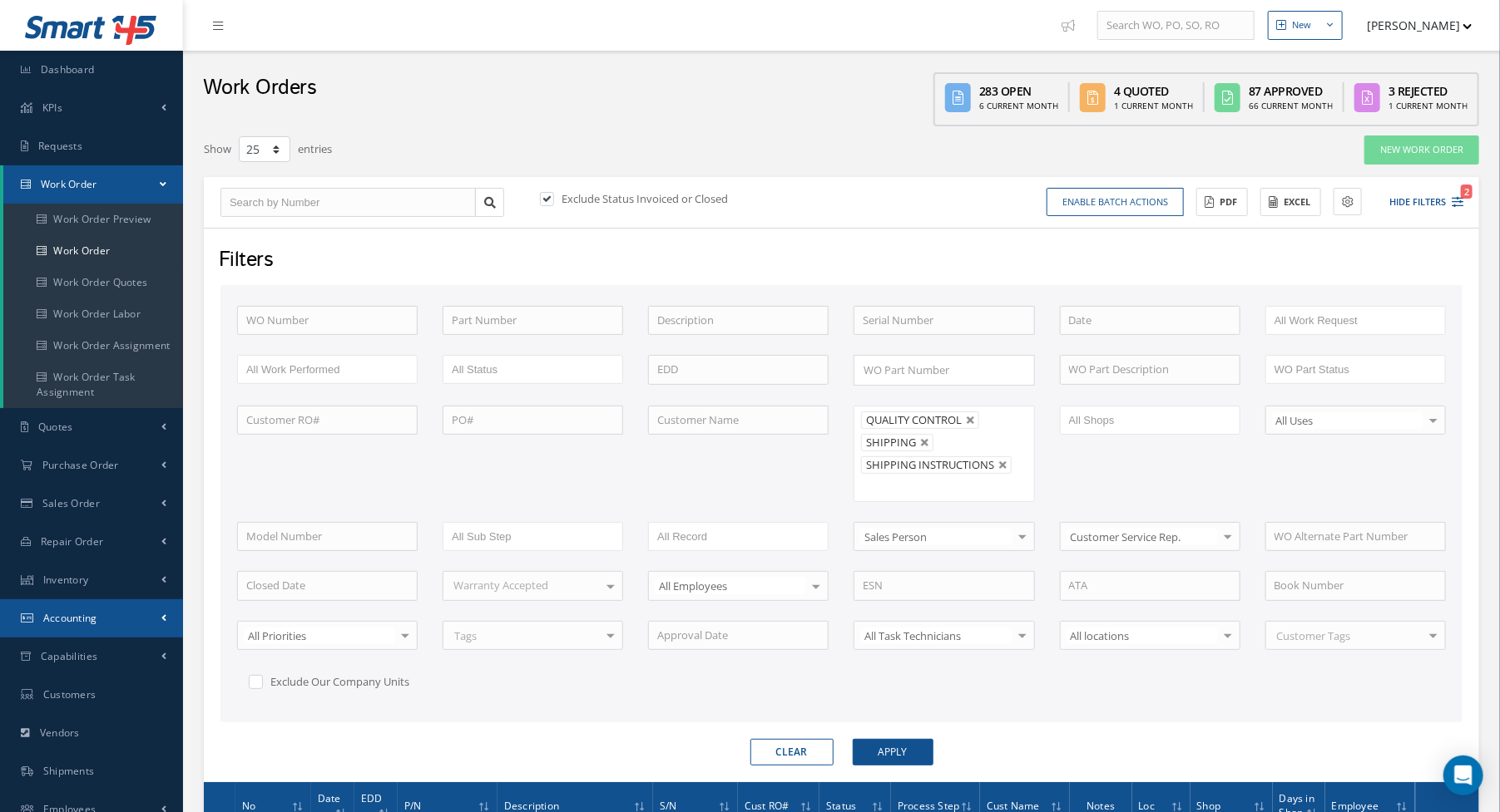
click at [90, 613] on span "Accounting" at bounding box center [70, 618] width 54 height 14
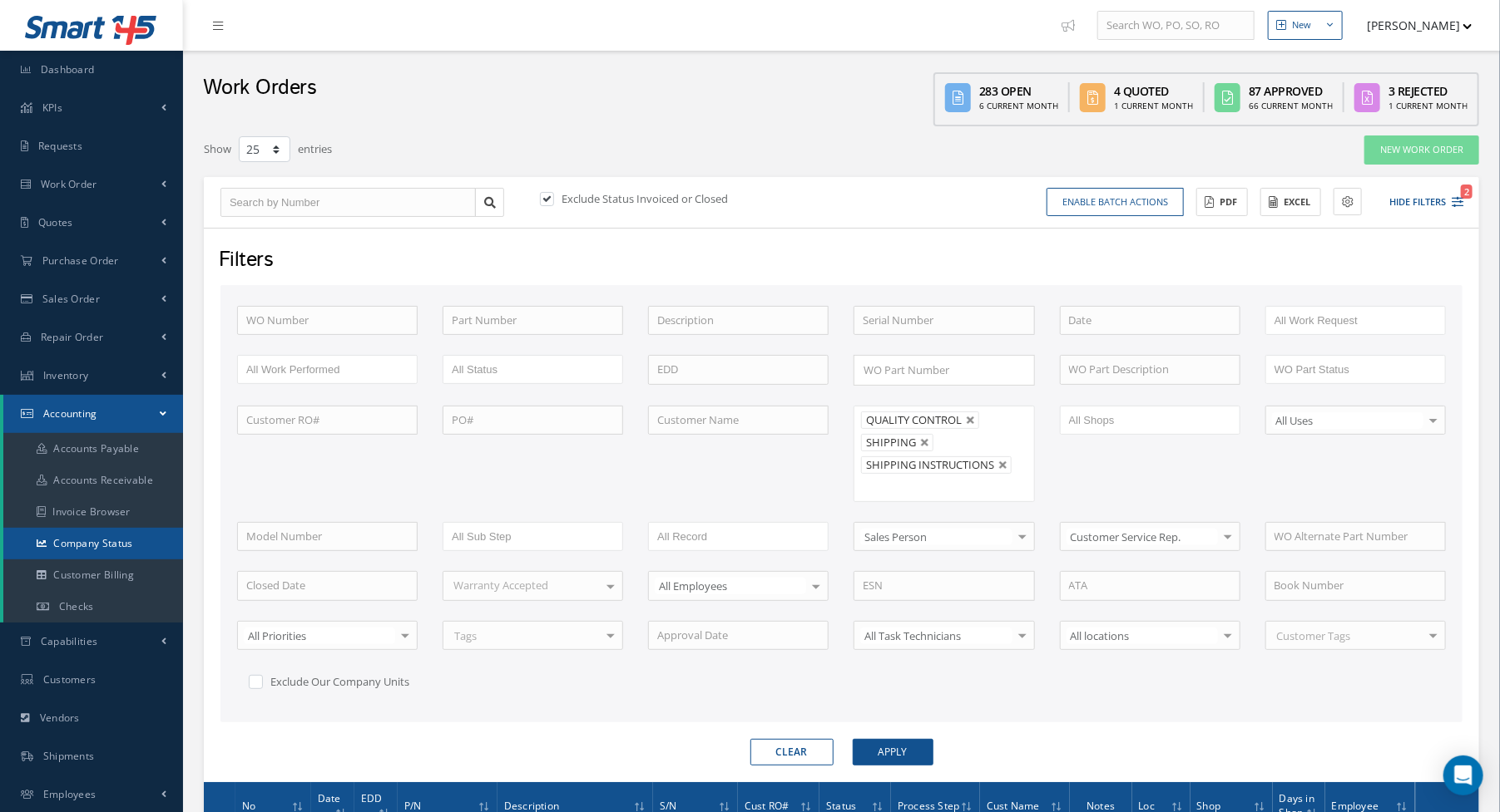
click at [127, 543] on link "Company Status" at bounding box center [93, 543] width 180 height 31
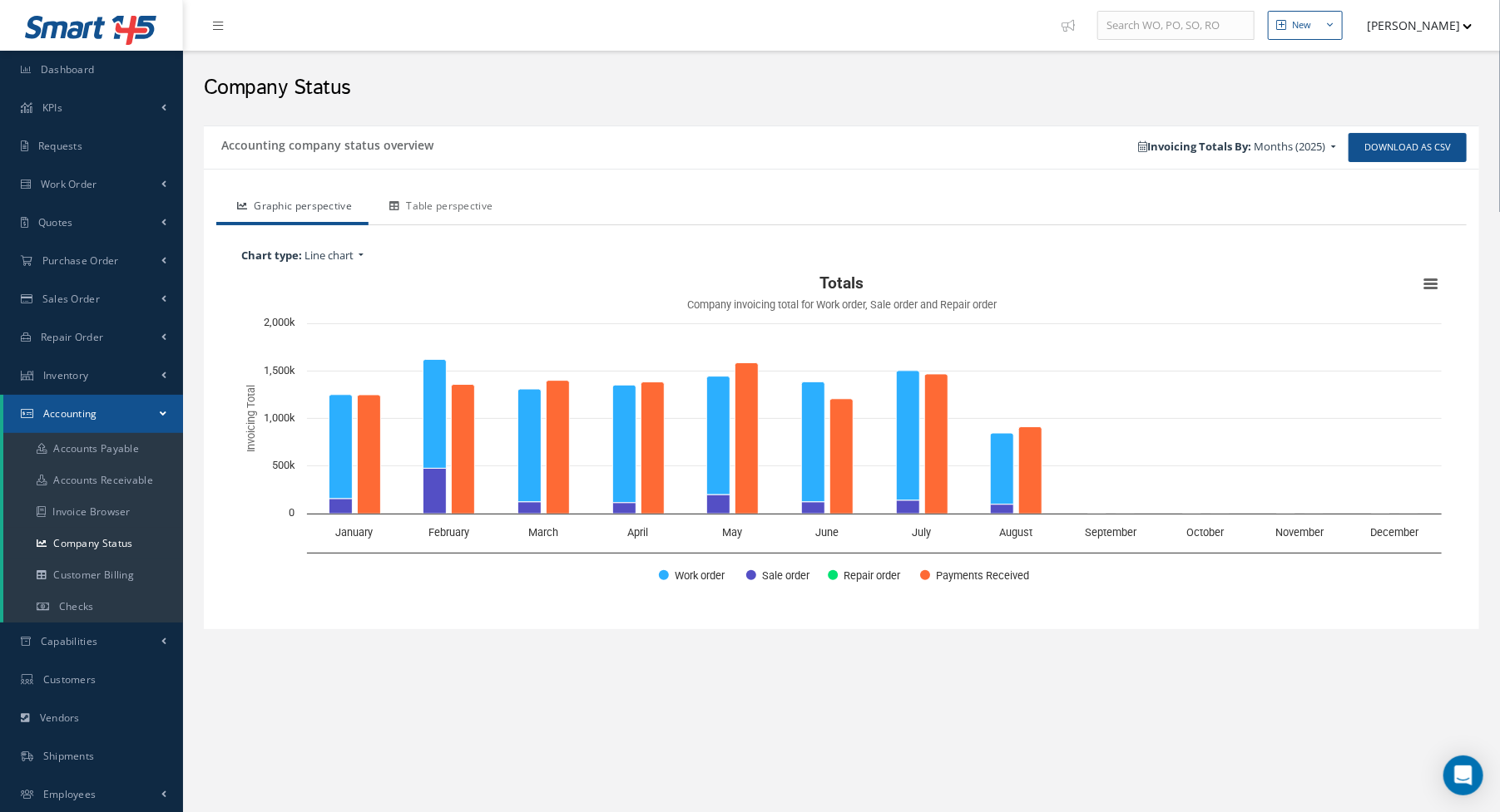
click at [462, 202] on link "Table perspective" at bounding box center [439, 208] width 141 height 35
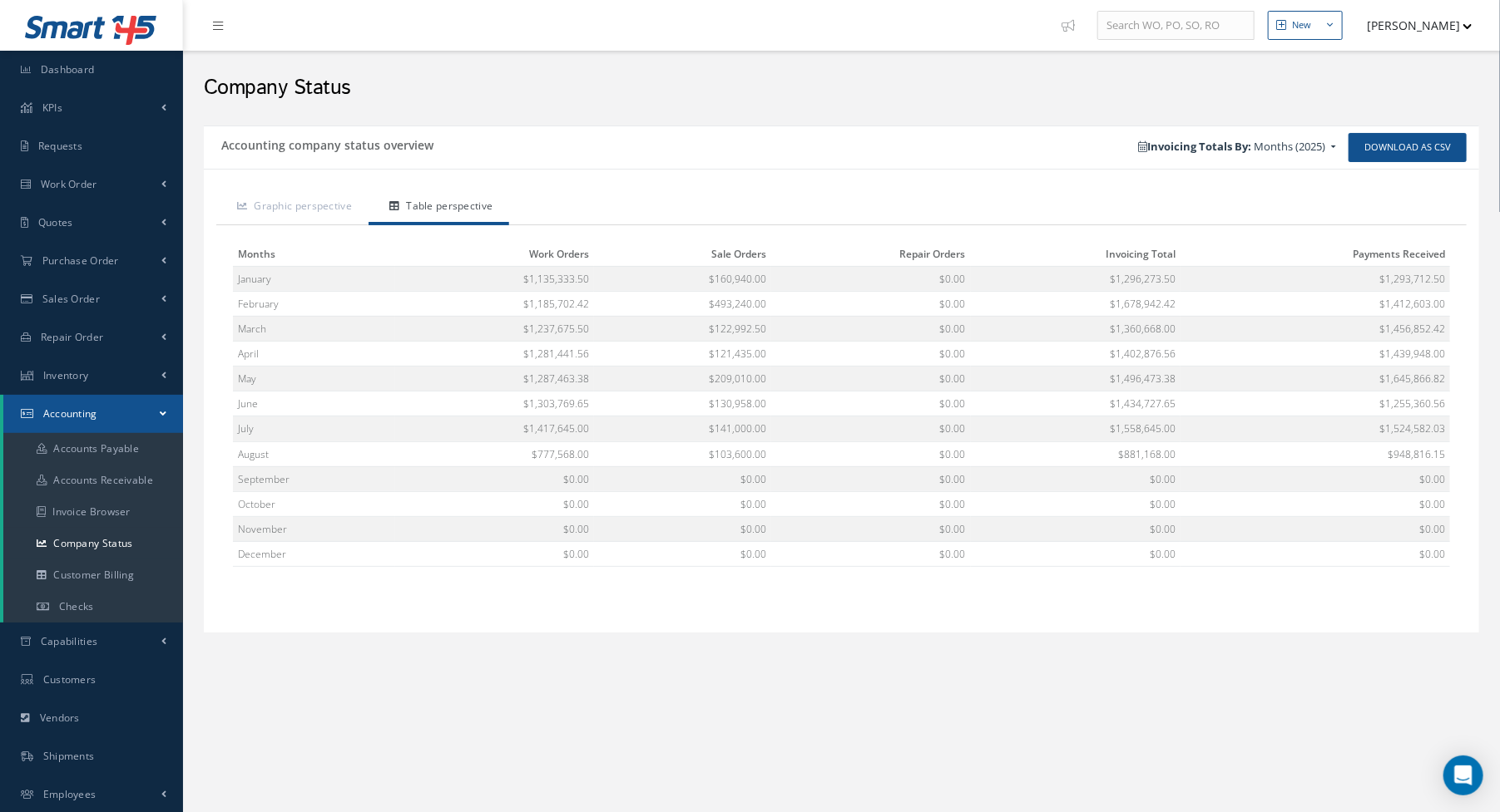
click at [663, 142] on div "Accounting company status overview" at bounding box center [522, 147] width 638 height 29
click at [127, 196] on link "Work Order" at bounding box center [92, 184] width 183 height 38
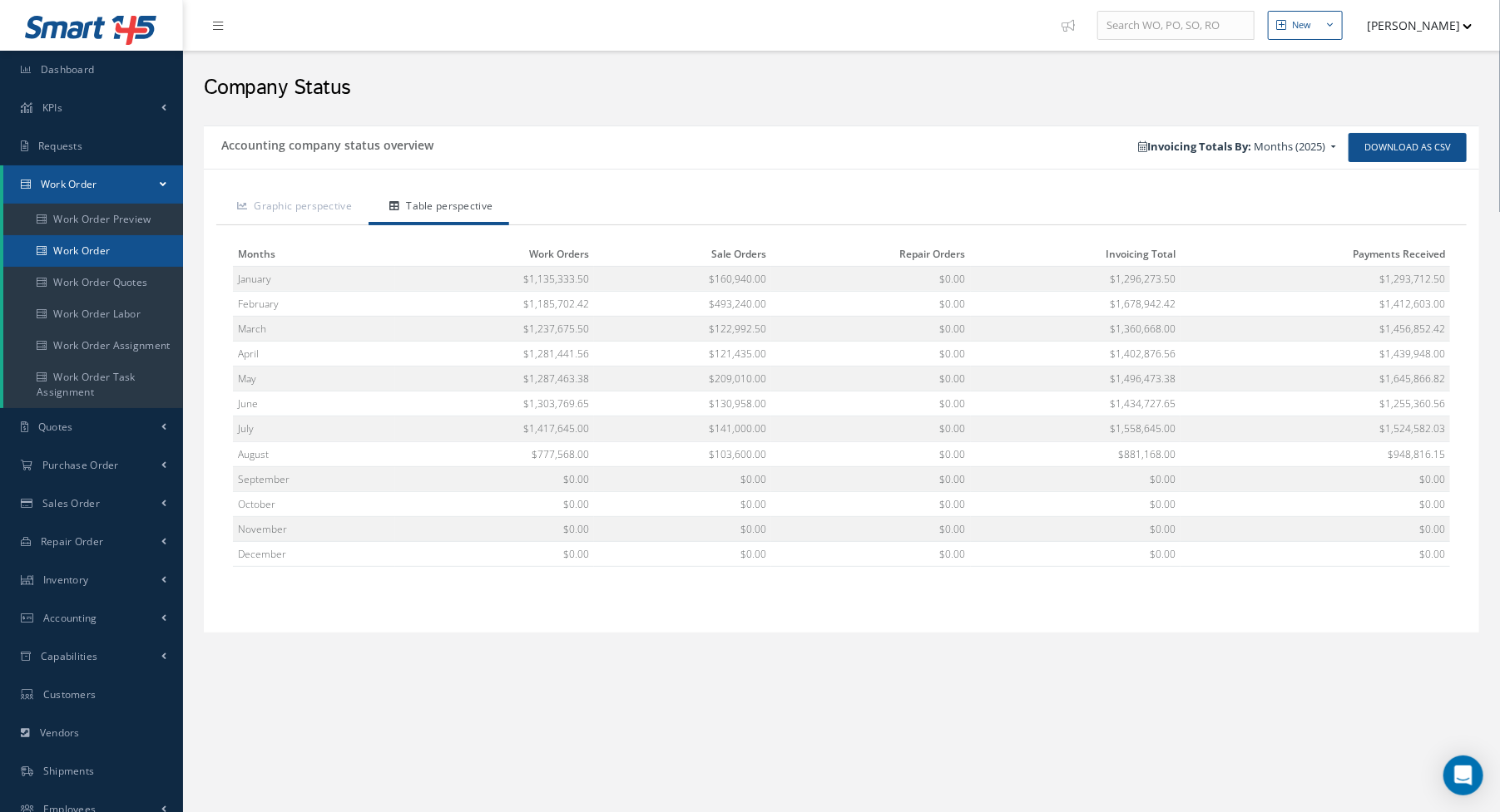
click at [109, 249] on link "Work Order" at bounding box center [93, 251] width 180 height 31
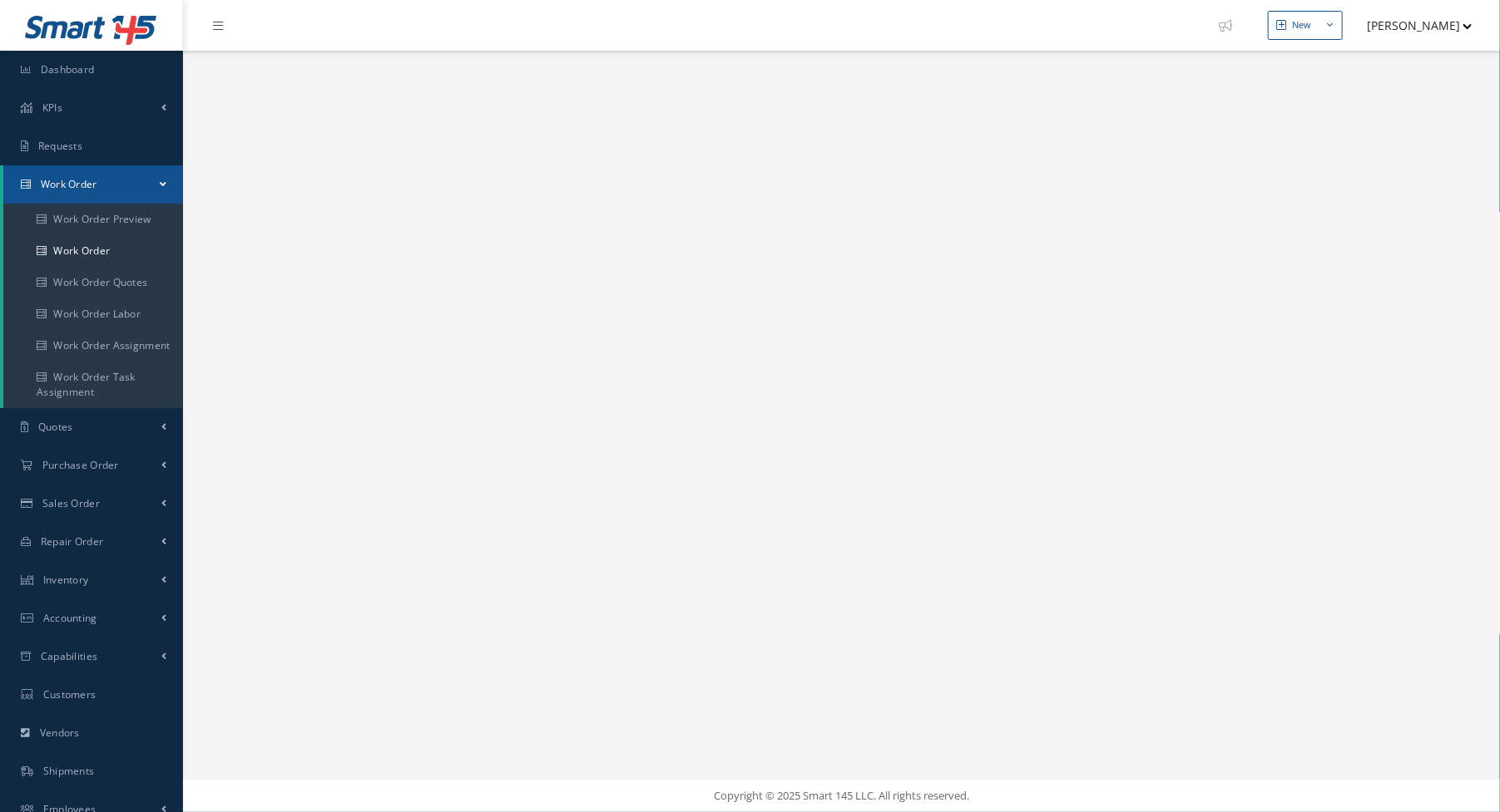
select select "25"
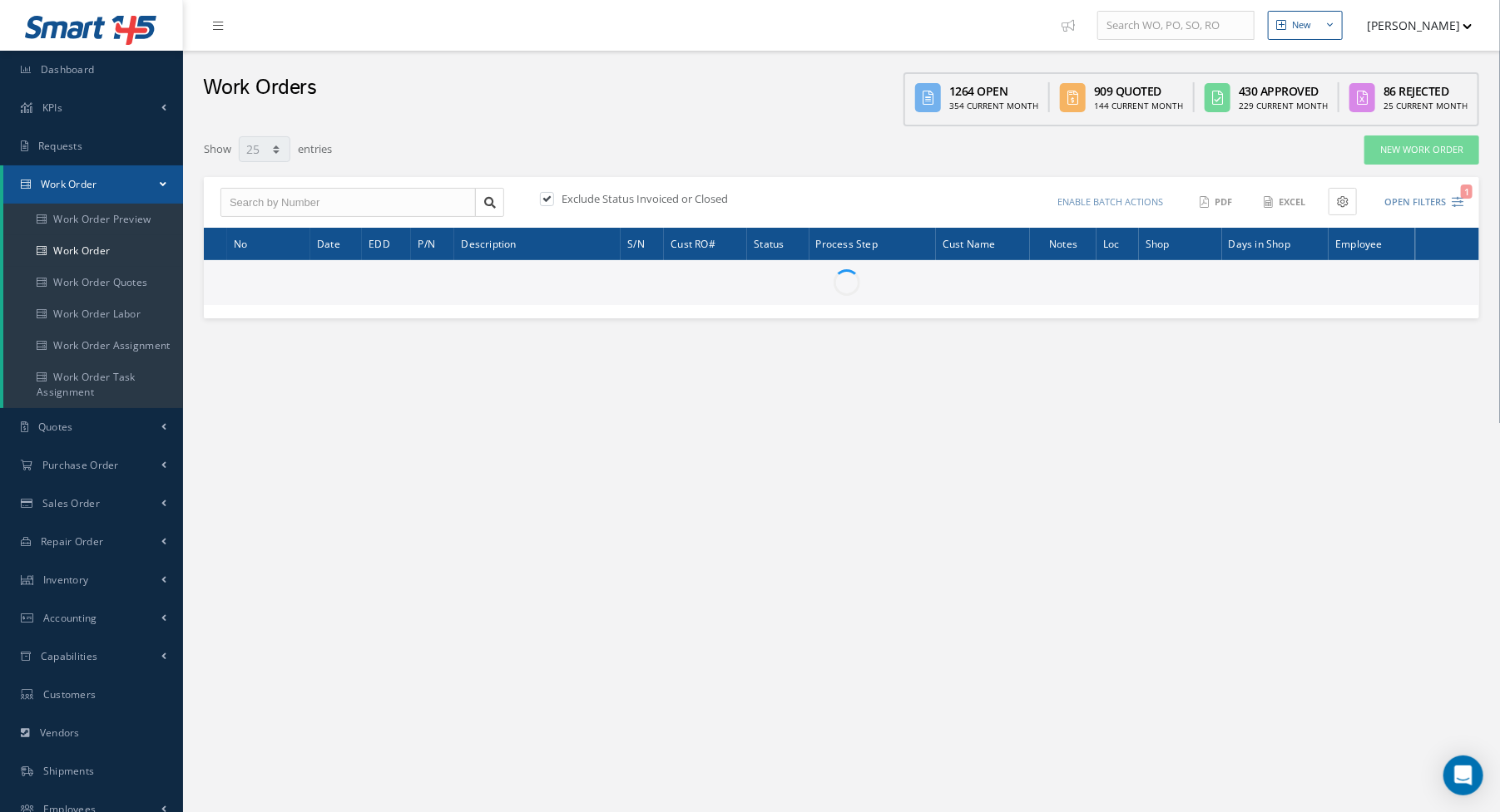
type input "All Work Request"
type input "All Work Performed"
type input "All Status"
type input "WO Part Status"
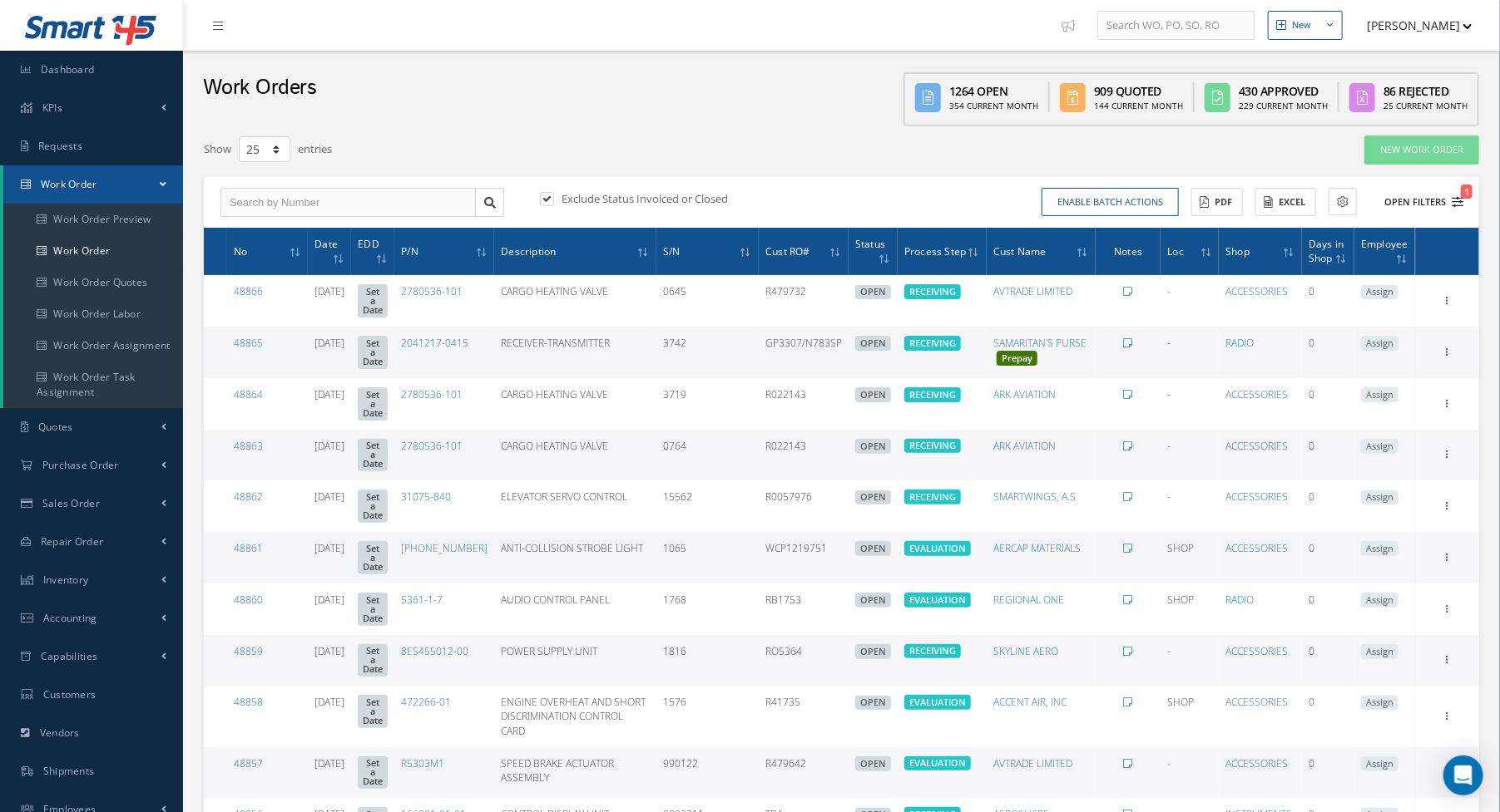
click at [1461, 199] on icon "1" at bounding box center [1458, 202] width 12 height 12
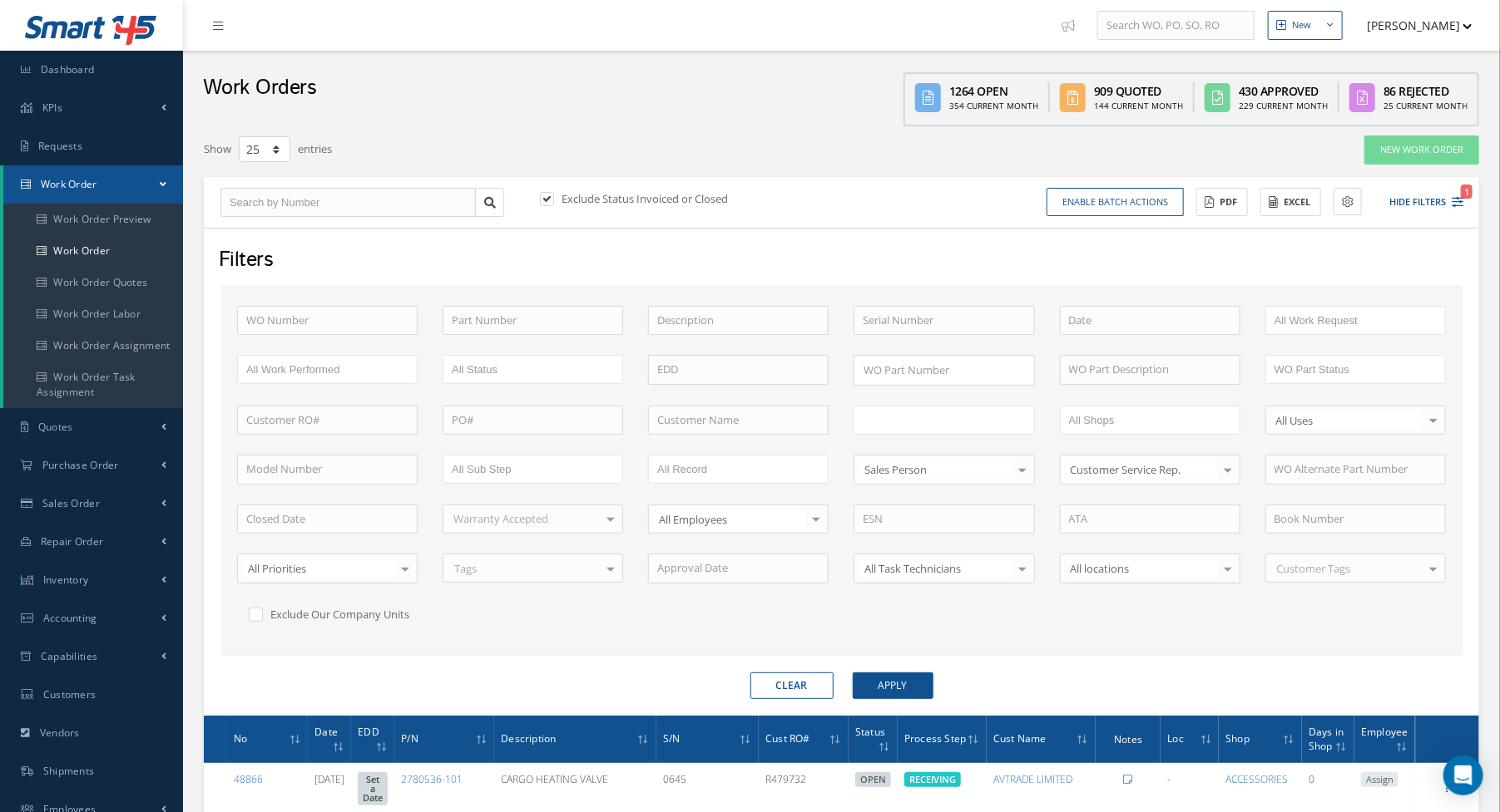
click at [967, 418] on input "text" at bounding box center [915, 420] width 106 height 21
type input "shi"
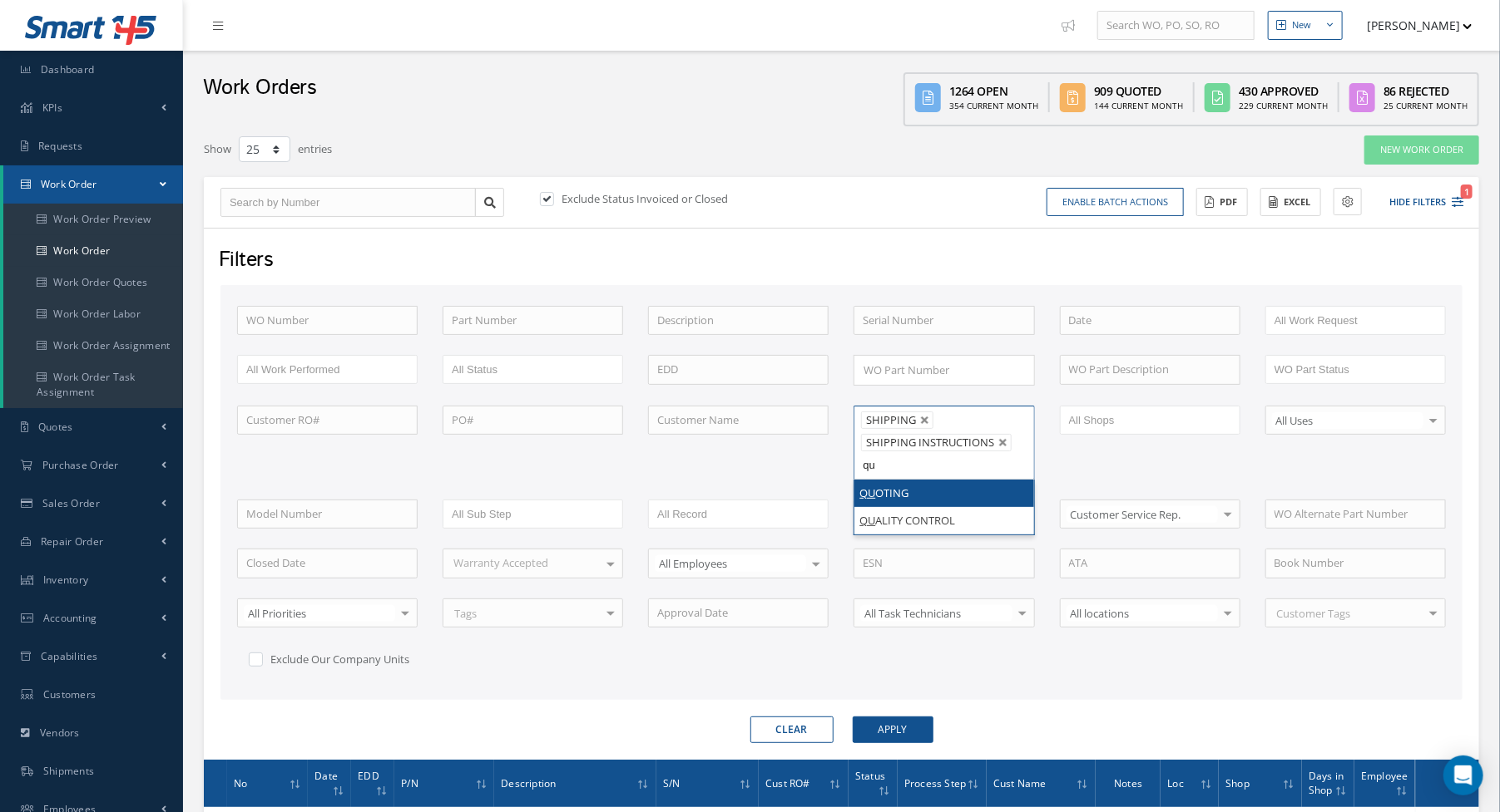
type input "qua"
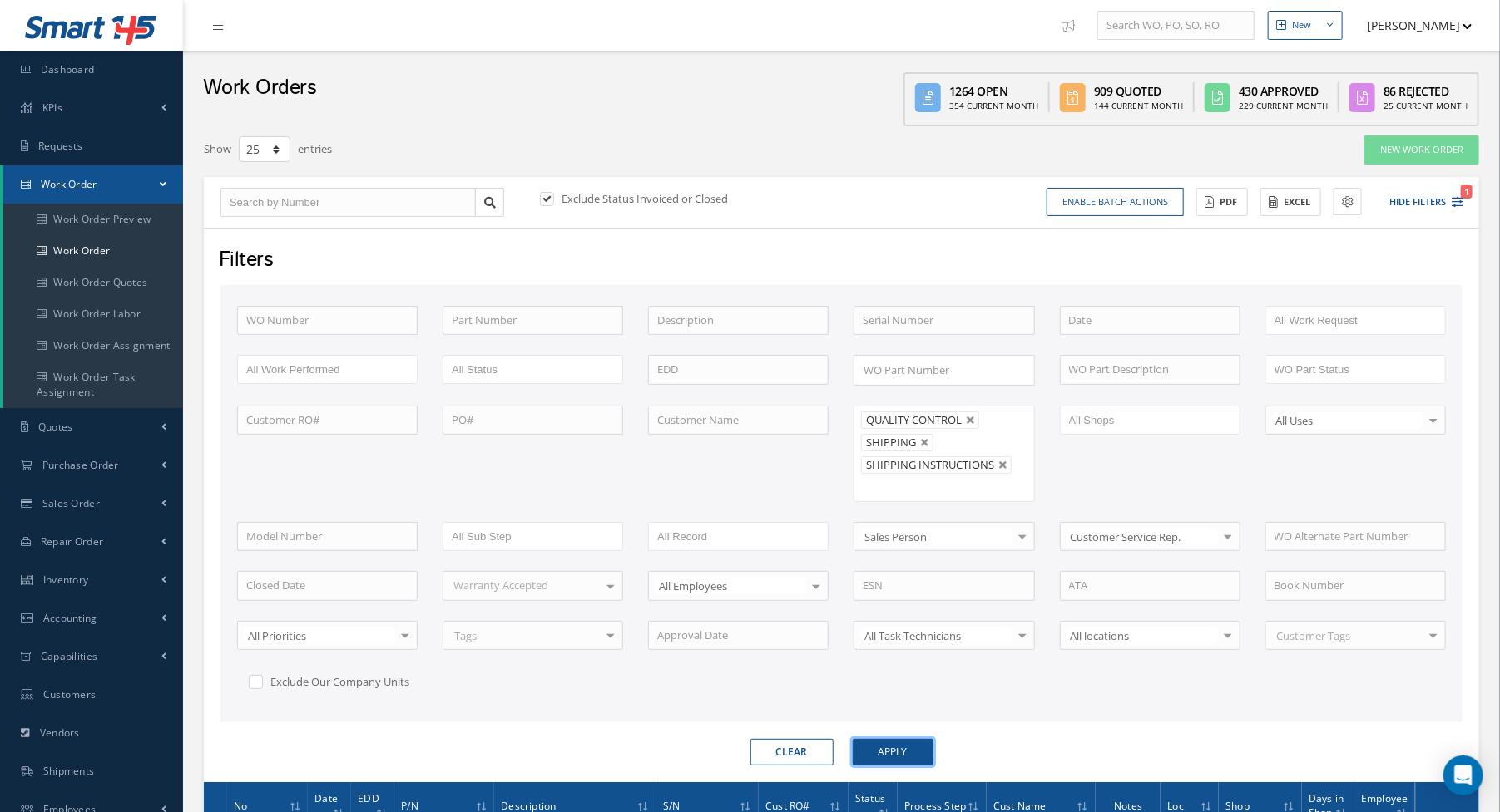
click at [900, 754] on button "Apply" at bounding box center [892, 752] width 81 height 26
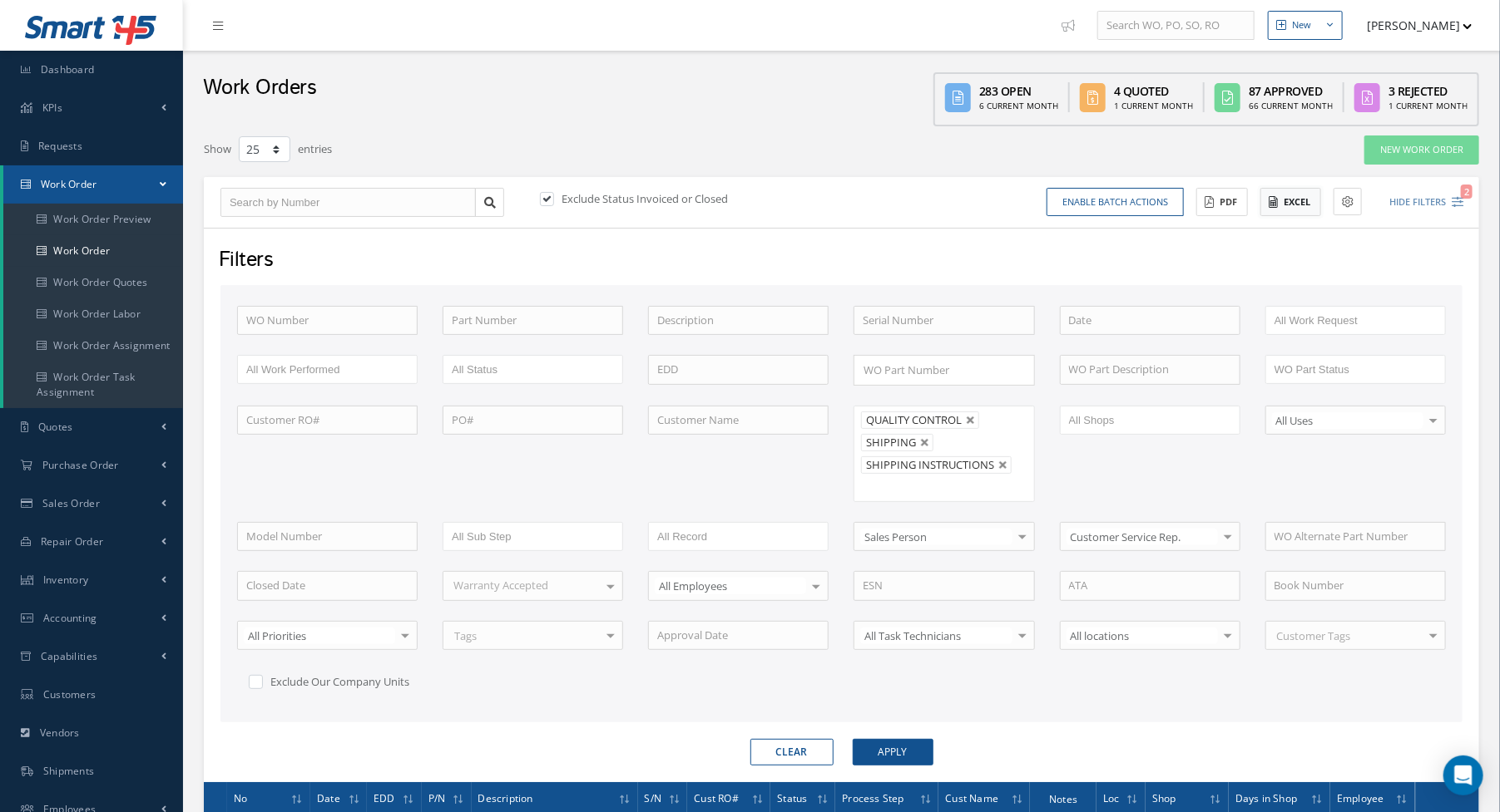
click at [1278, 203] on button "Excel" at bounding box center [1291, 203] width 61 height 29
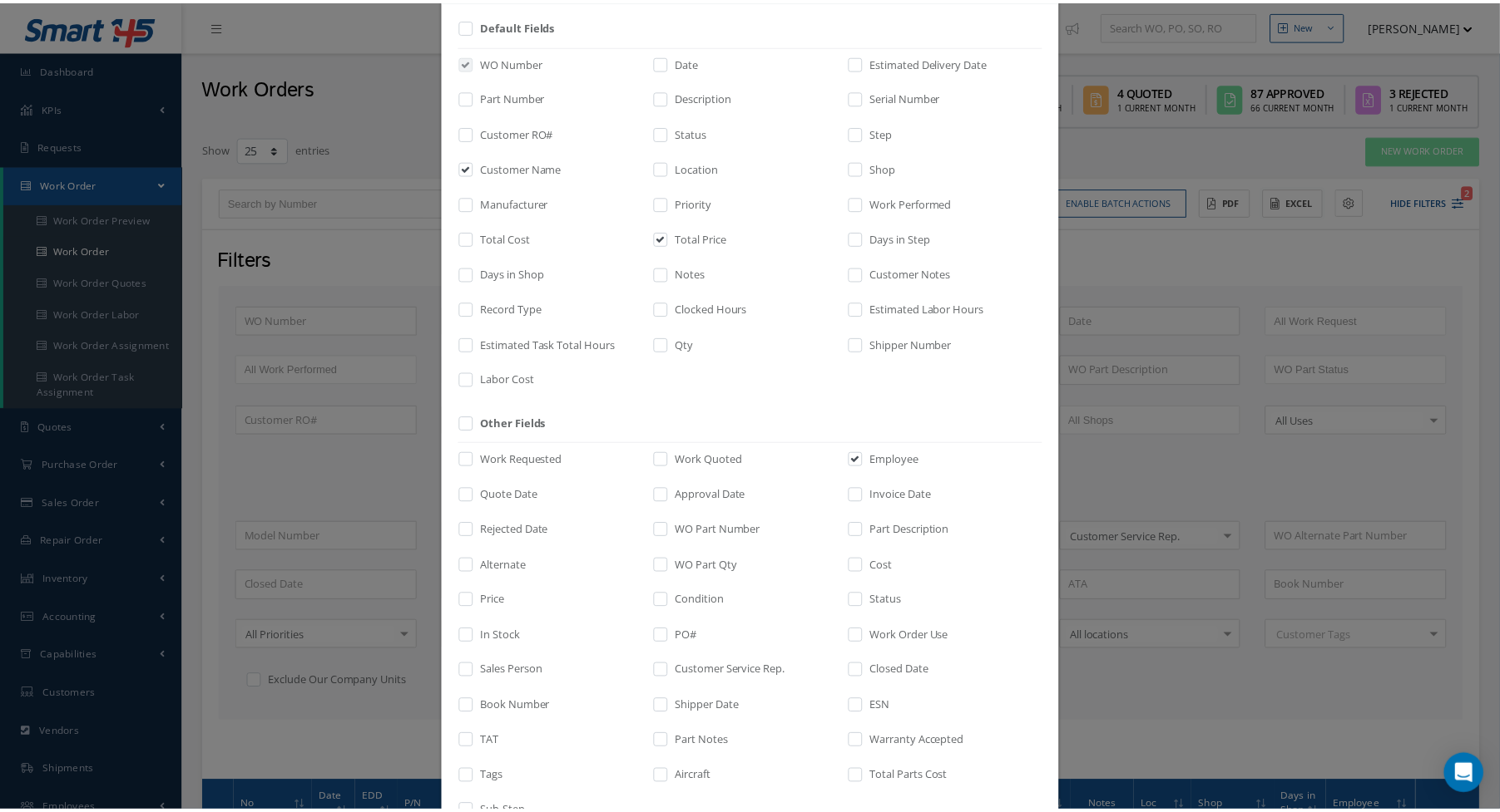
scroll to position [184, 0]
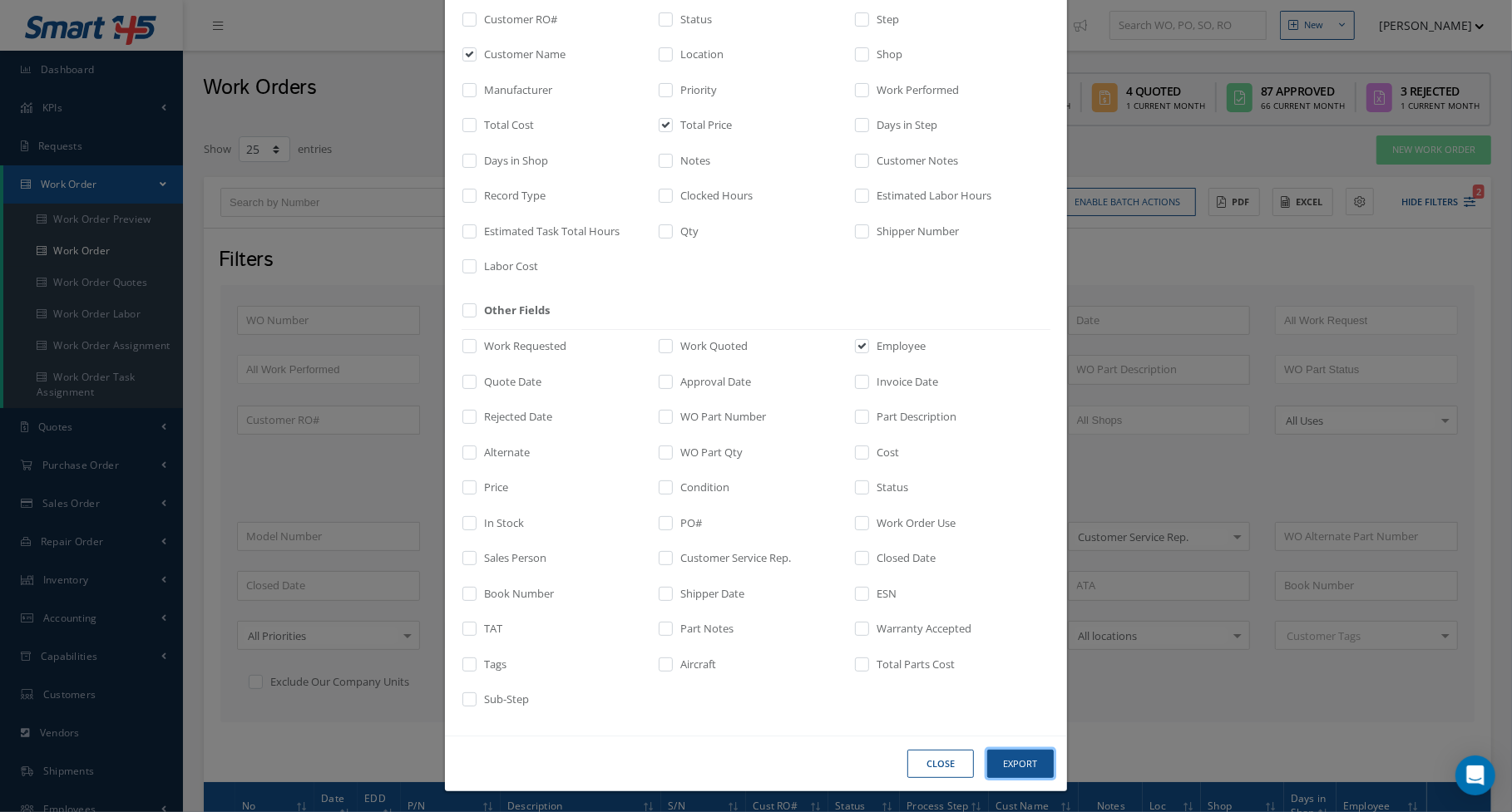
click at [0, 0] on button "Export" at bounding box center [0, 0] width 0 height 0
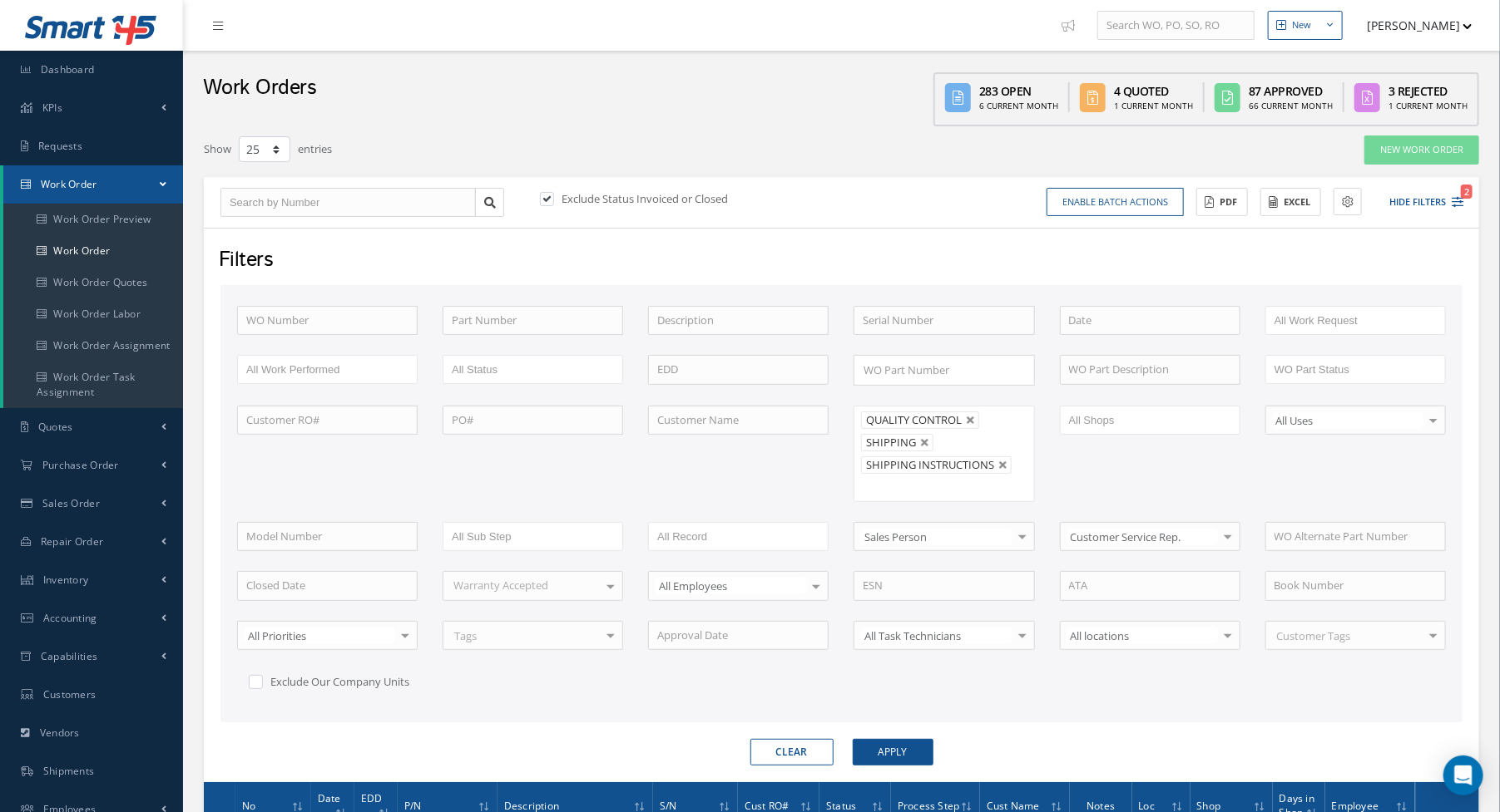
click at [634, 153] on div "Show 10 25 50 100 entries" at bounding box center [571, 149] width 759 height 30
click at [116, 70] on link "Dashboard" at bounding box center [92, 70] width 183 height 38
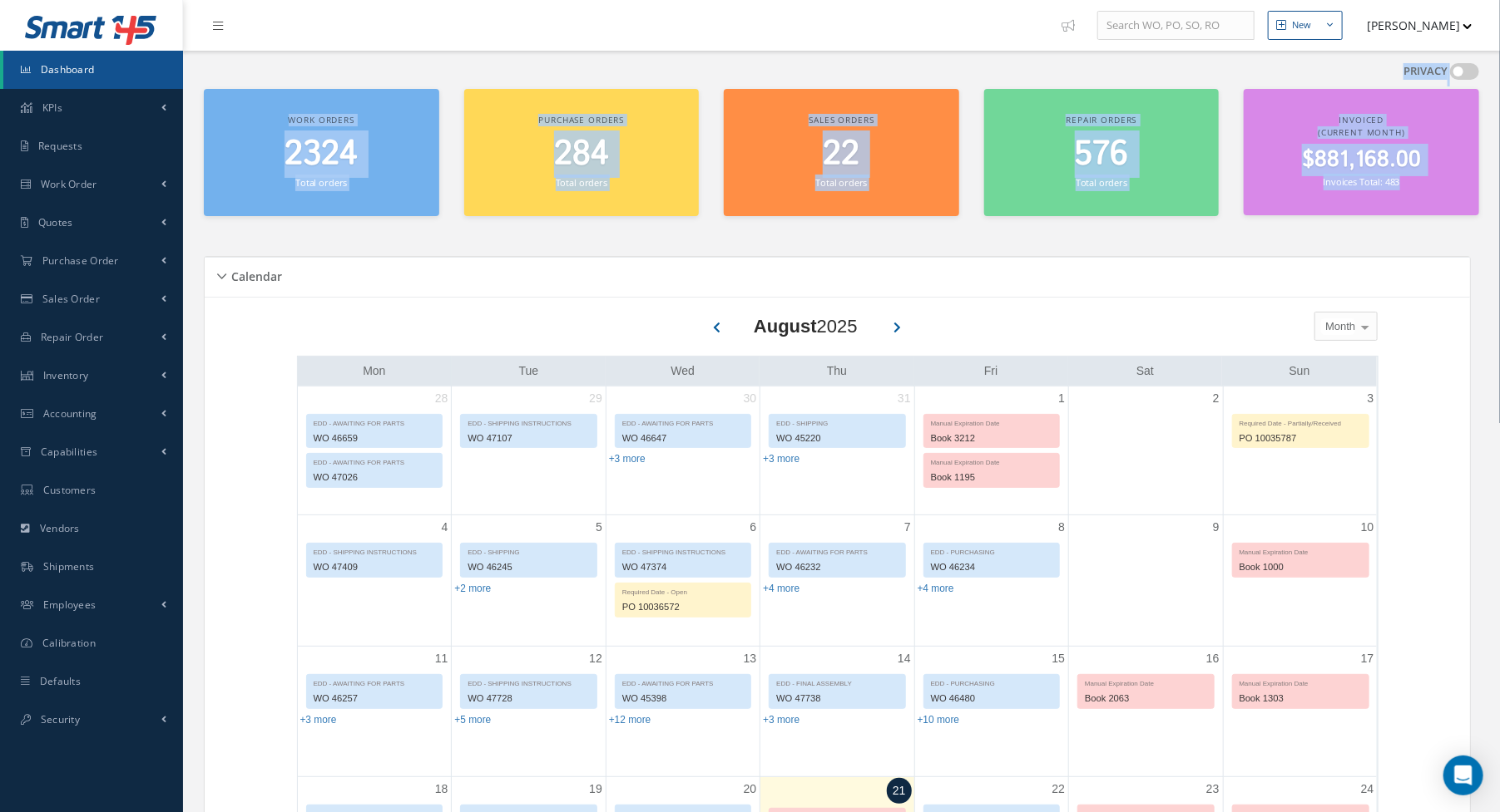
drag, startPoint x: 711, startPoint y: 69, endPoint x: 1459, endPoint y: 215, distance: 762.1
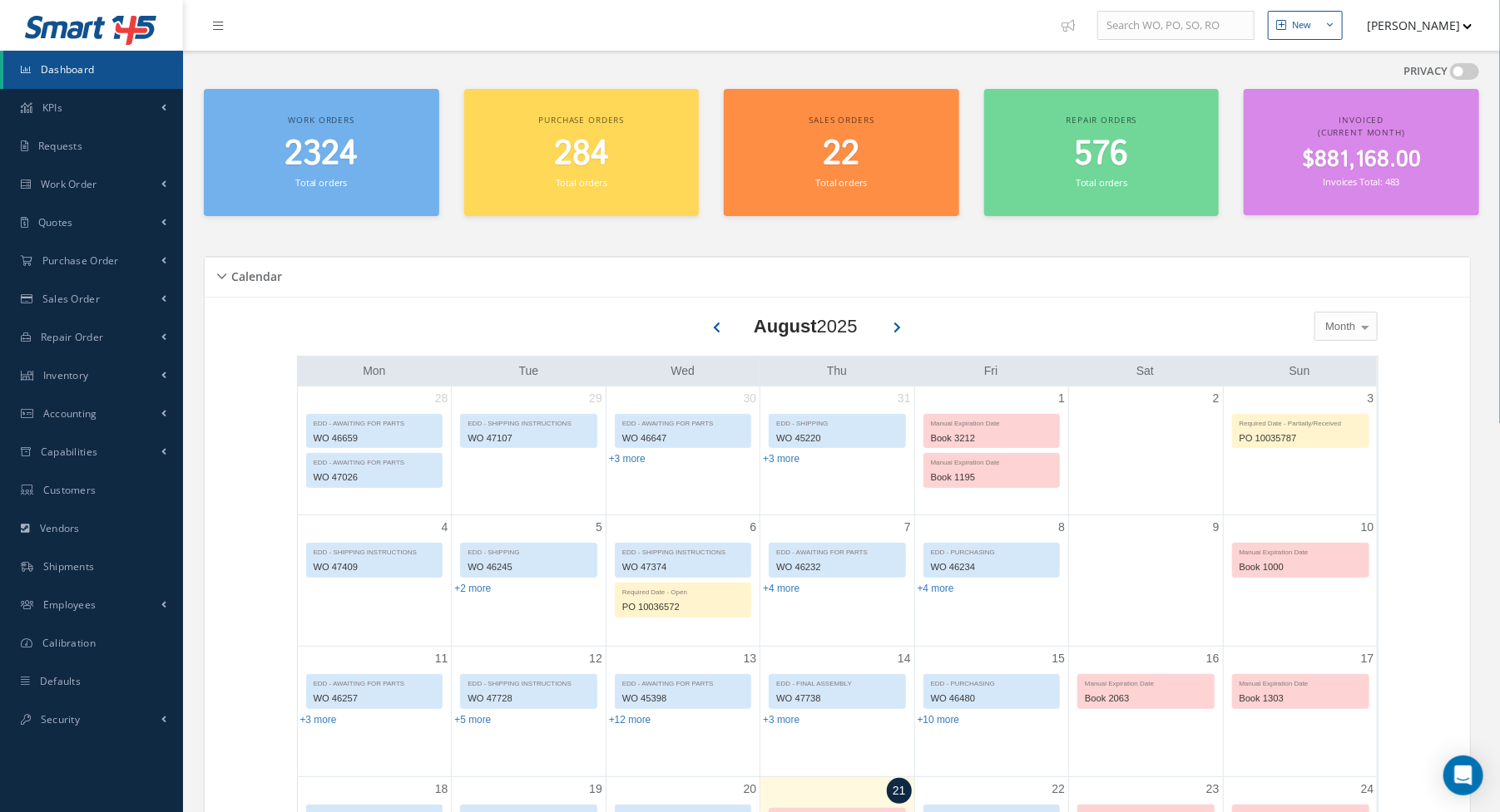
click at [1356, 246] on div "Calendar Loading… [DATE] Month Month Week Day [DATE] No elements found. List is…" at bounding box center [841, 754] width 1275 height 1034
click at [620, 76] on div "PRIVACY" at bounding box center [841, 76] width 1275 height 25
